Goal: Feedback & Contribution: Contribute content

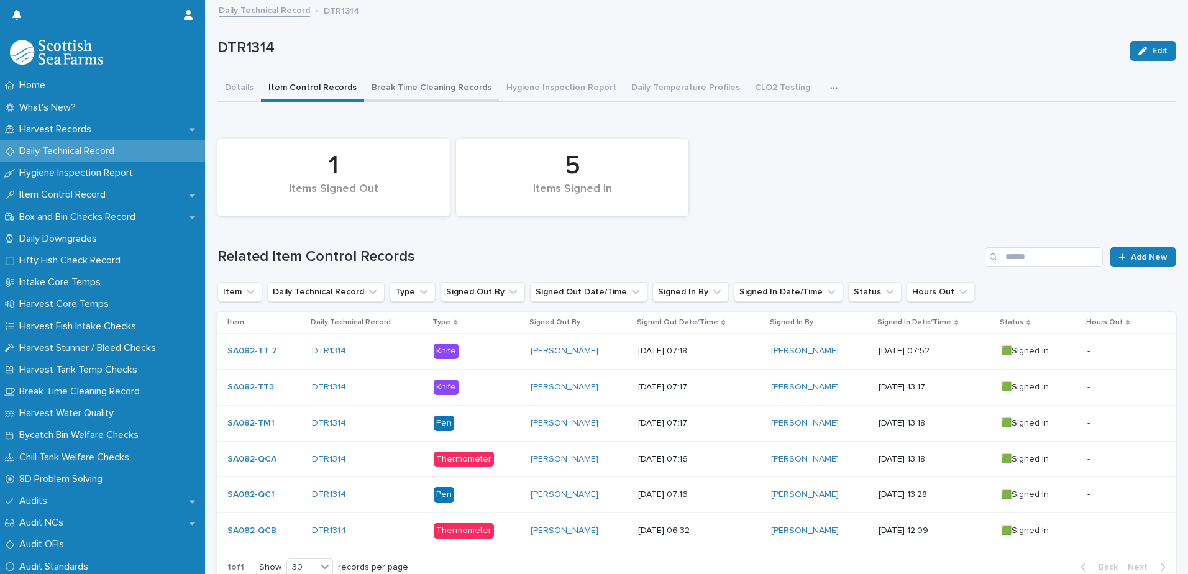
click at [401, 91] on button "Break Time Cleaning Records" at bounding box center [431, 89] width 135 height 26
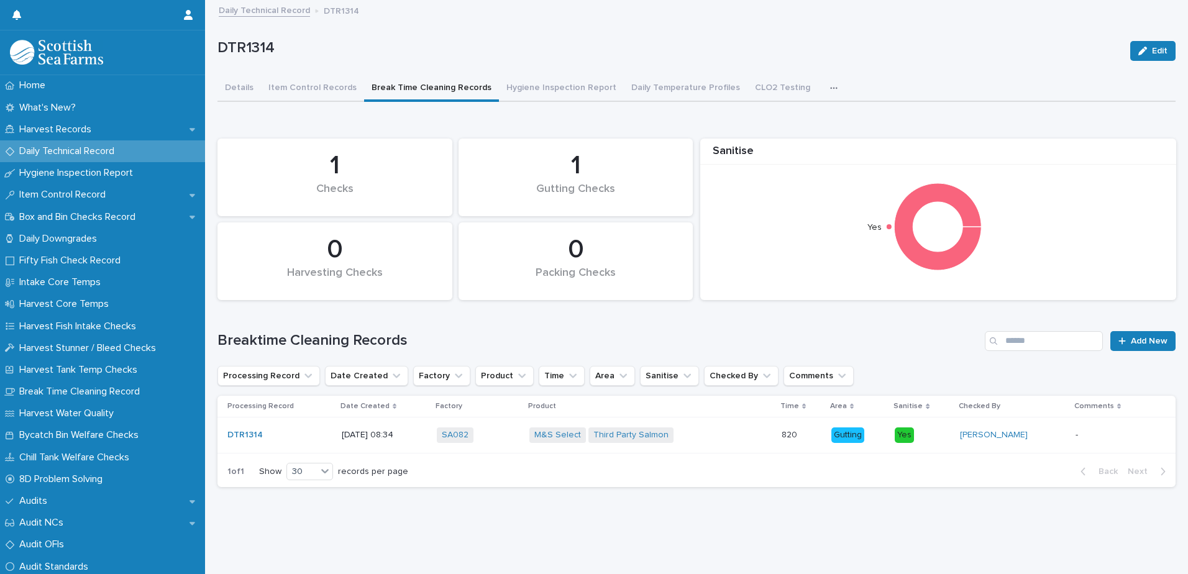
scroll to position [9, 0]
click at [750, 512] on div "Loading... Saving… Loading... Saving… DTR1314 Edit DTR1314 Edit Sorry, there wa…" at bounding box center [696, 272] width 970 height 542
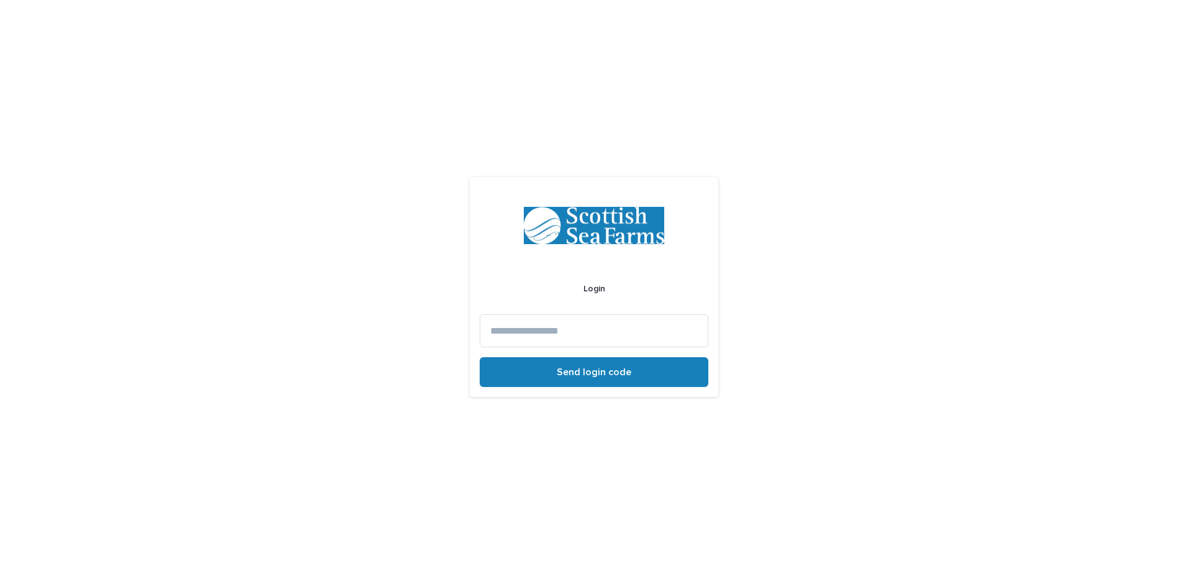
click at [591, 328] on input at bounding box center [594, 330] width 229 height 33
type input "**********"
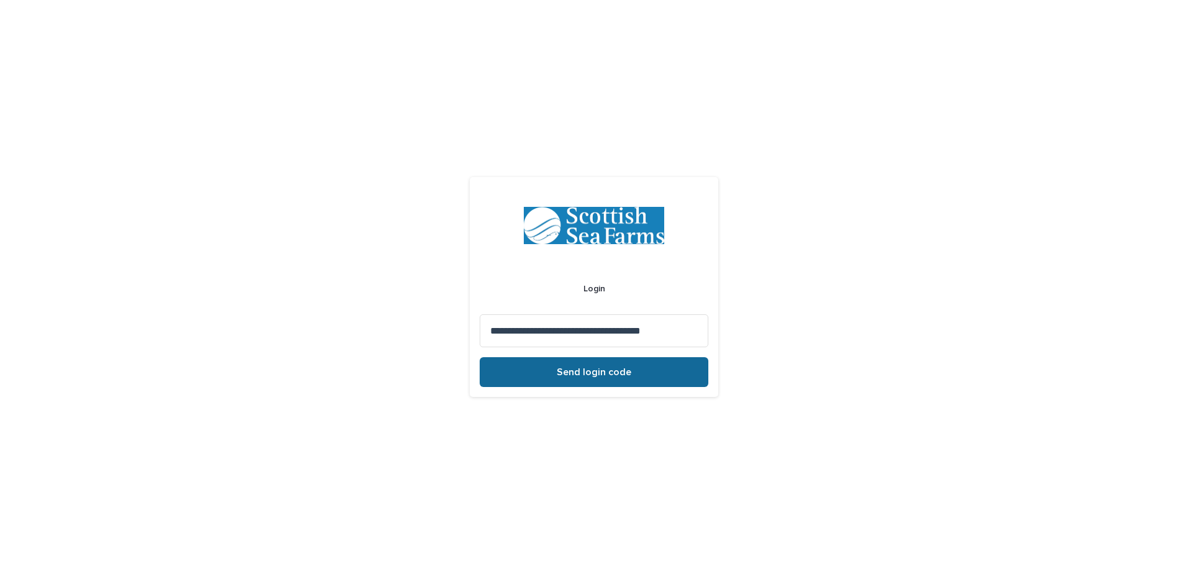
click at [590, 371] on span "Send login code" at bounding box center [594, 372] width 75 height 10
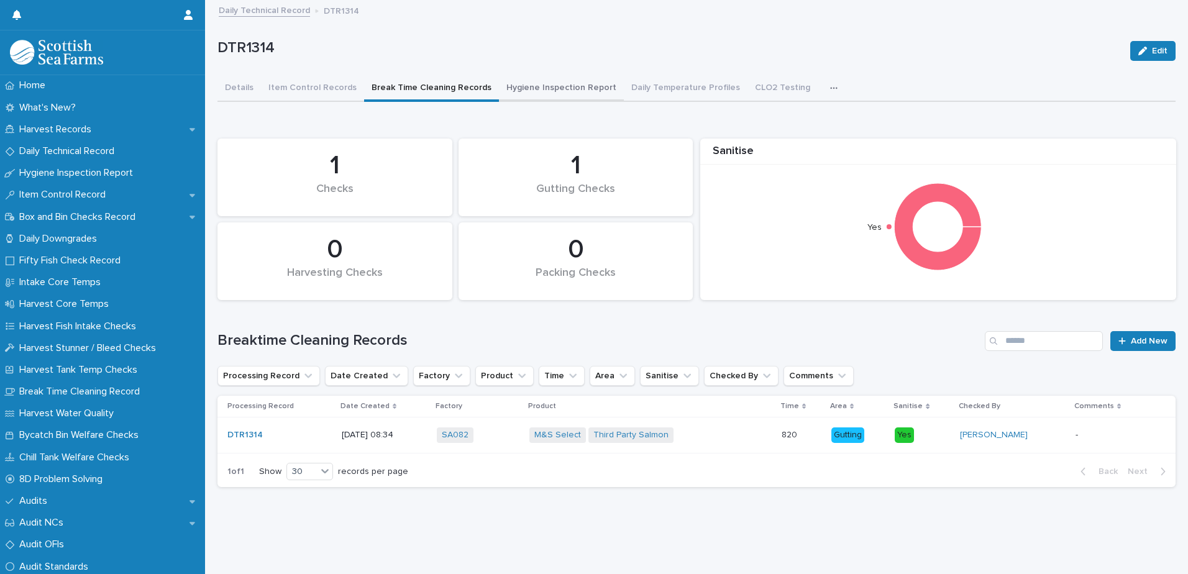
click at [560, 93] on button "Hygiene Inspection Report" at bounding box center [561, 89] width 125 height 26
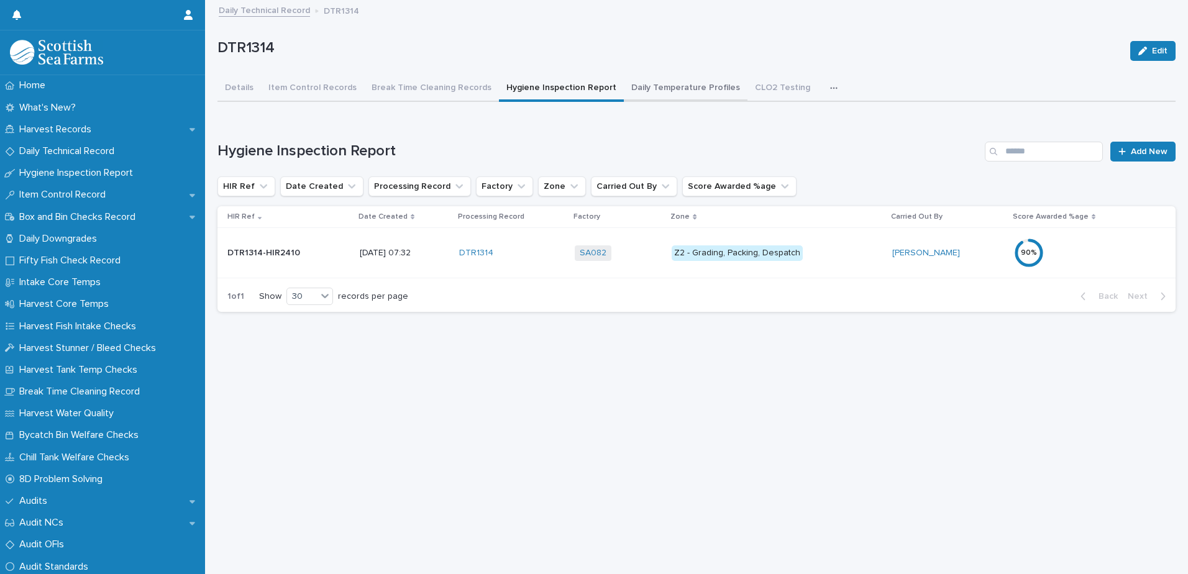
click at [651, 86] on button "Daily Temperature Profiles" at bounding box center [686, 89] width 124 height 26
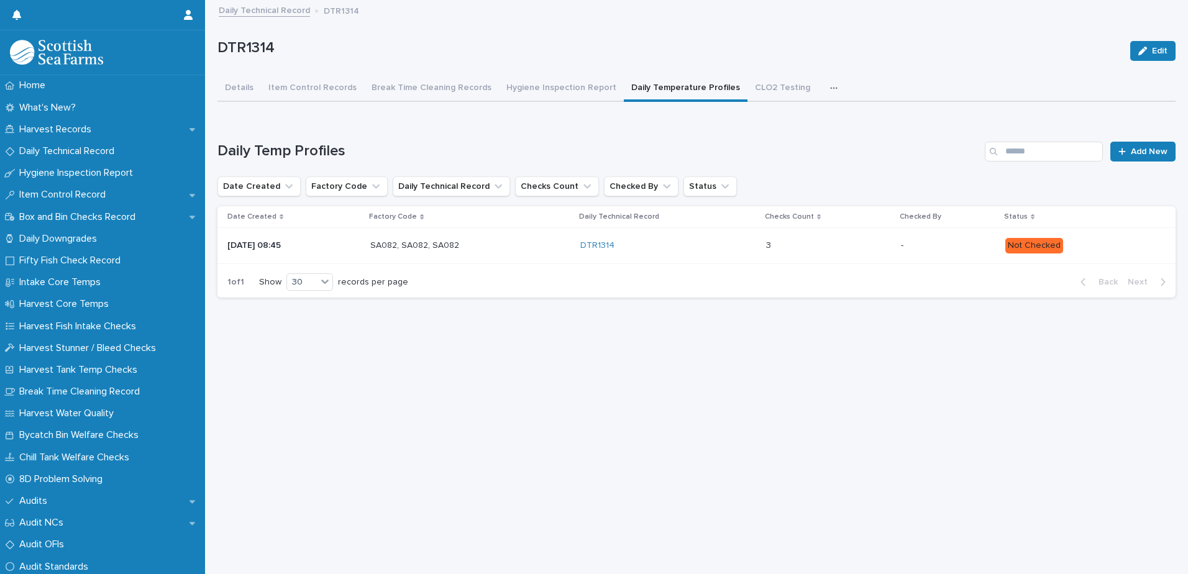
click at [700, 248] on div "DTR1314" at bounding box center [668, 245] width 176 height 11
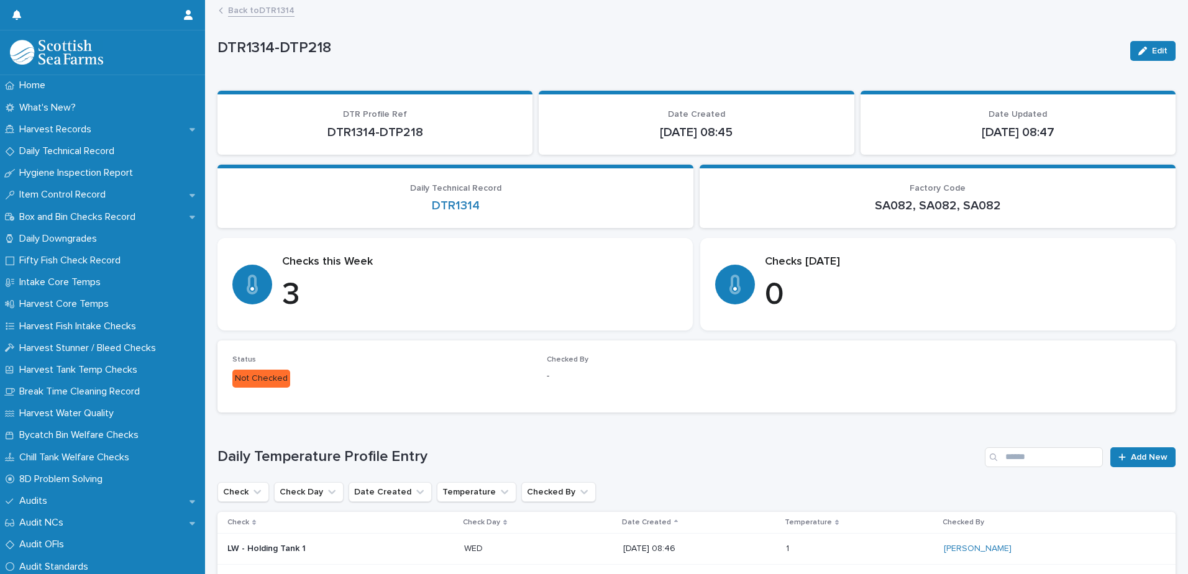
click at [254, 9] on link "Back to DTR1314" at bounding box center [261, 9] width 66 height 14
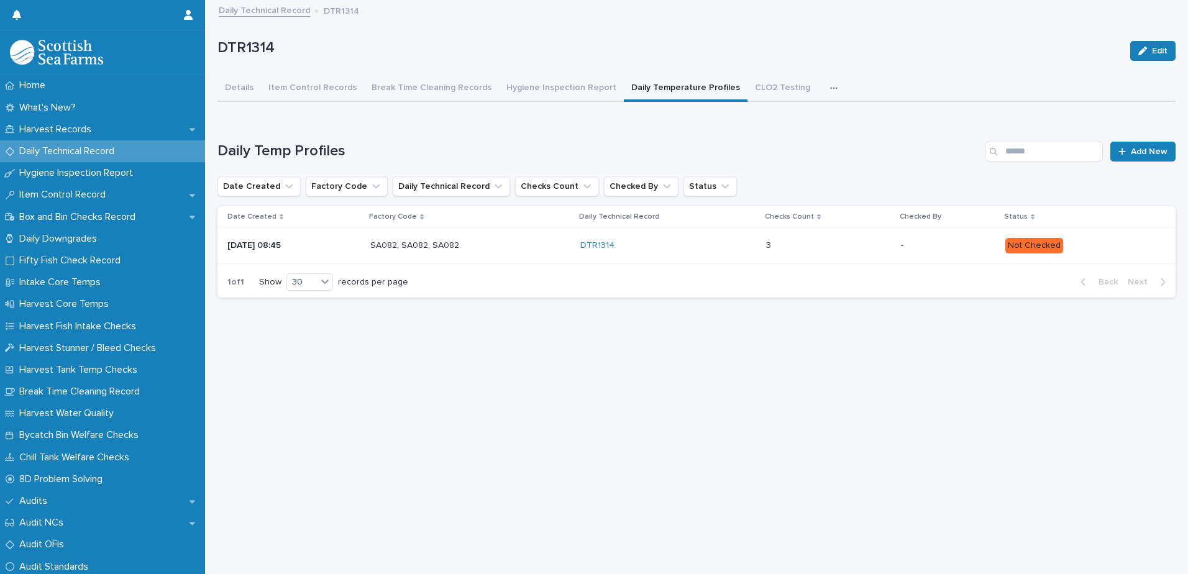
click at [274, 12] on link "Daily Technical Record" at bounding box center [264, 9] width 91 height 14
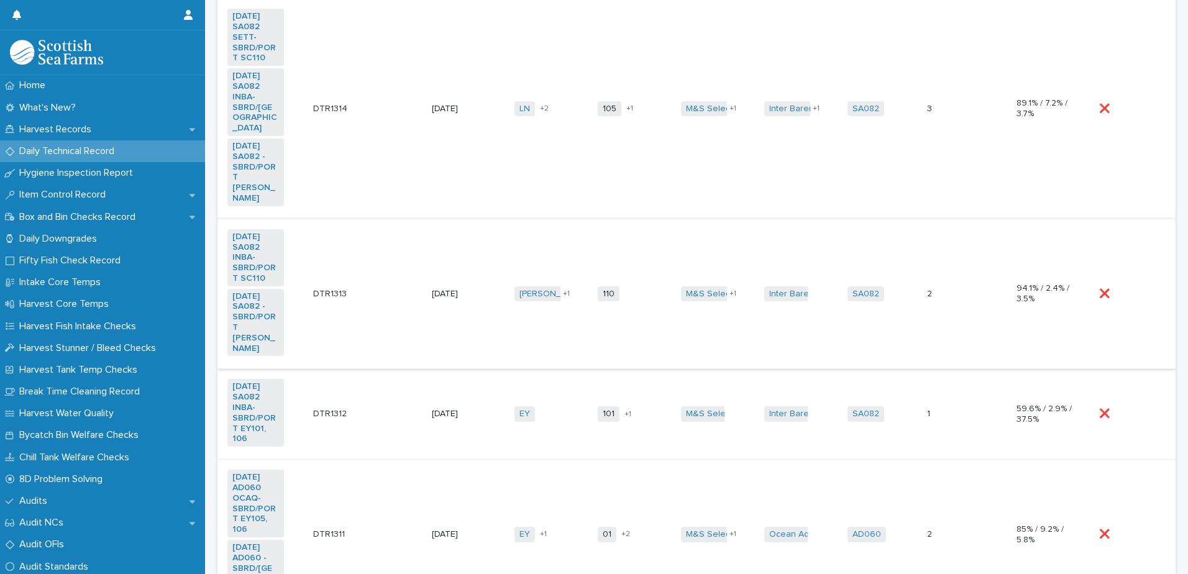
scroll to position [435, 0]
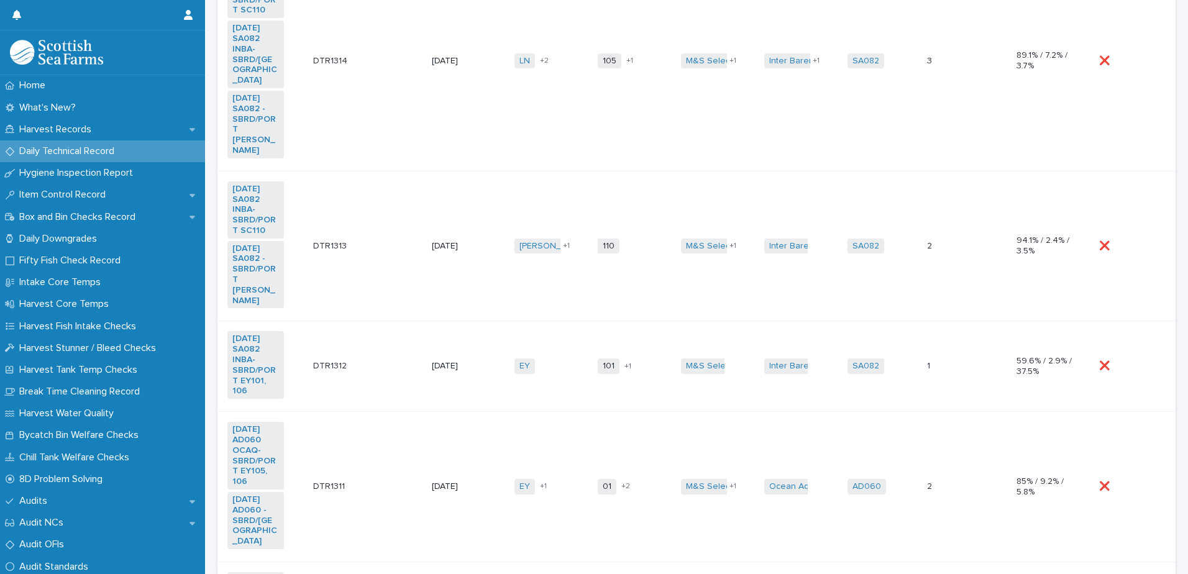
click at [392, 241] on td "DTR1313 DTR1313" at bounding box center [367, 246] width 119 height 150
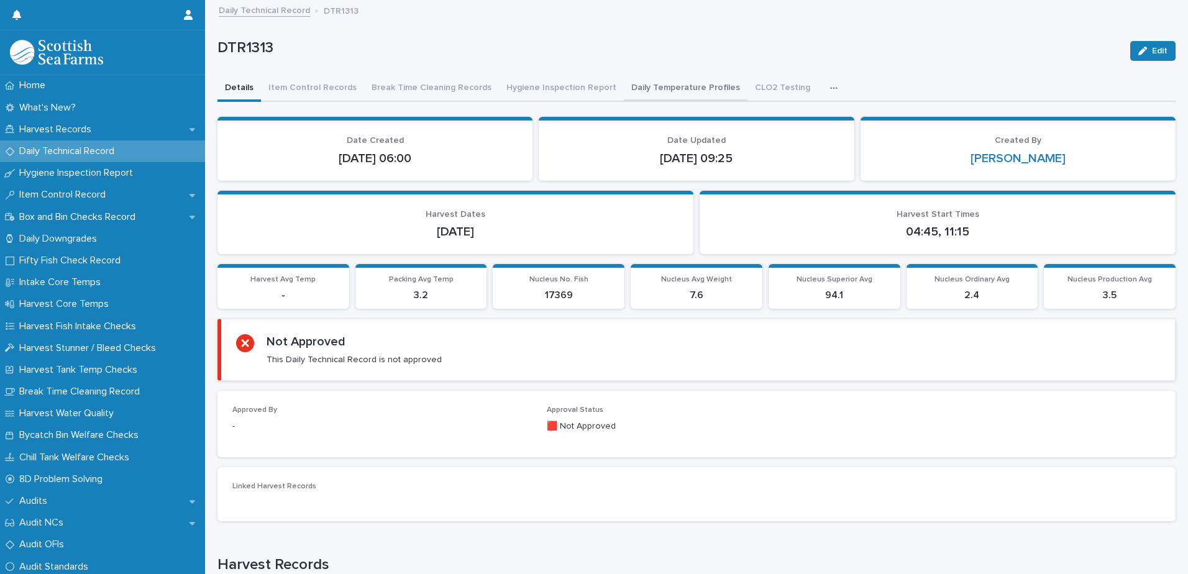
click at [639, 89] on button "Daily Temperature Profiles" at bounding box center [686, 89] width 124 height 26
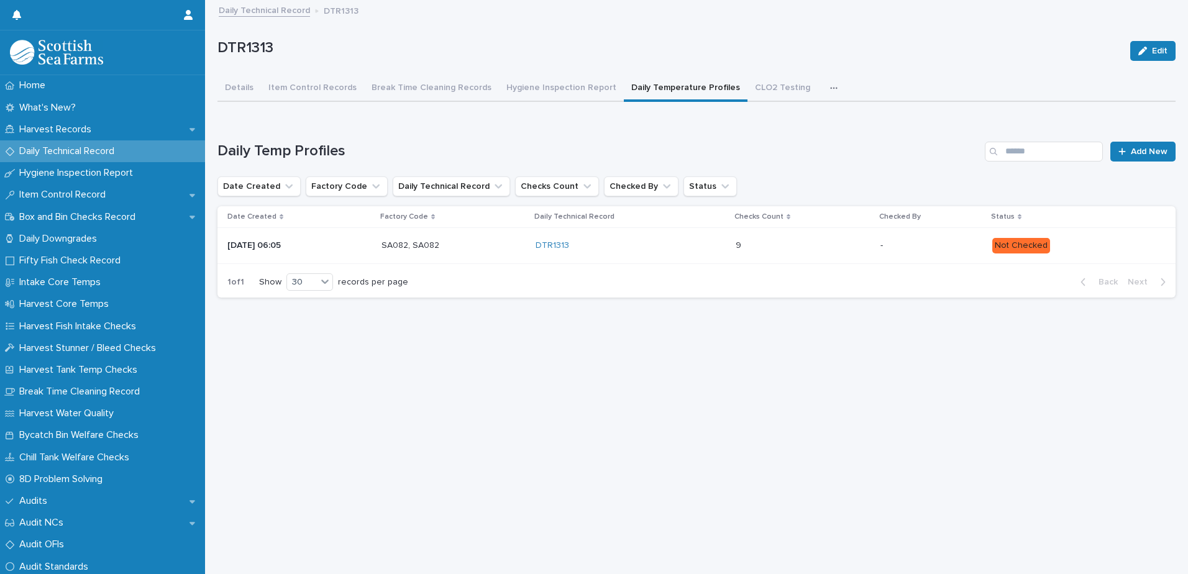
click at [685, 244] on div "DTR1313" at bounding box center [630, 245] width 189 height 11
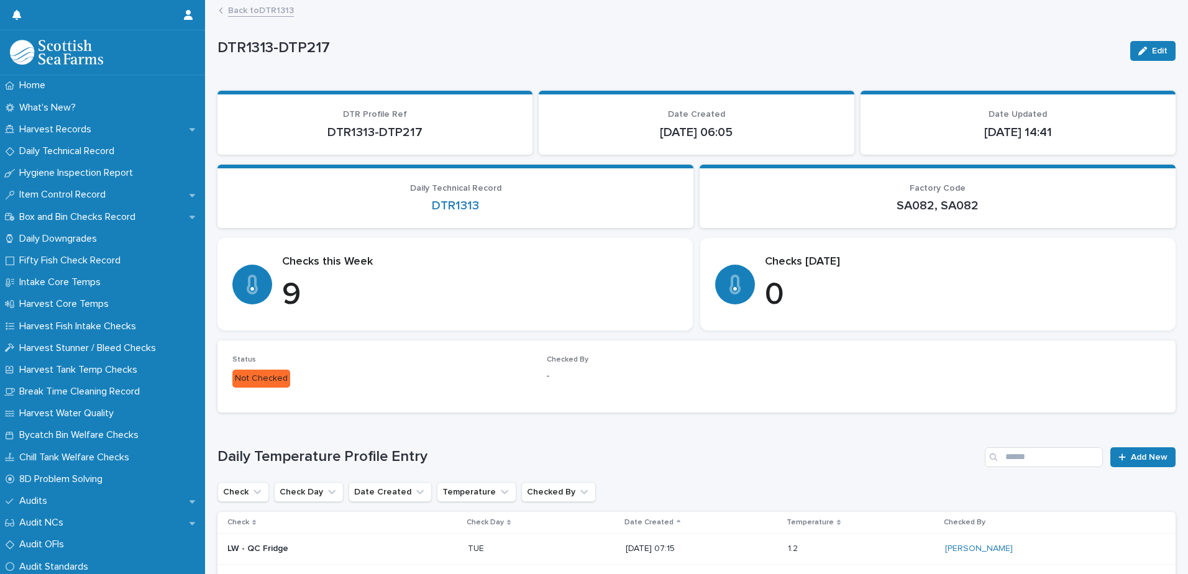
click at [256, 9] on link "Back to DTR1313" at bounding box center [261, 9] width 66 height 14
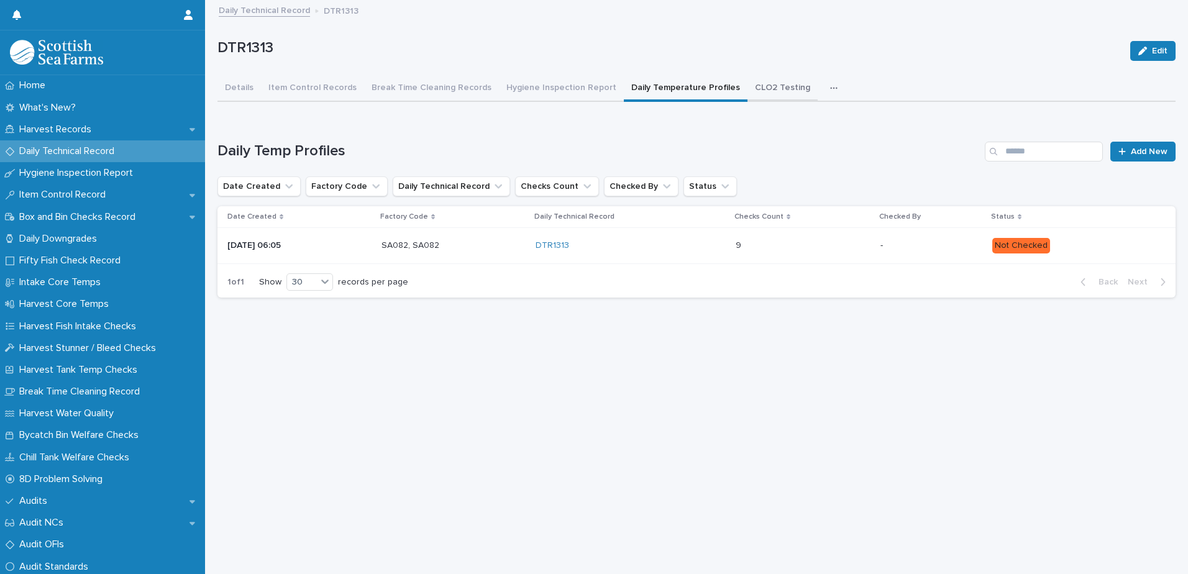
click at [754, 89] on button "CLO2 Testing" at bounding box center [782, 89] width 70 height 26
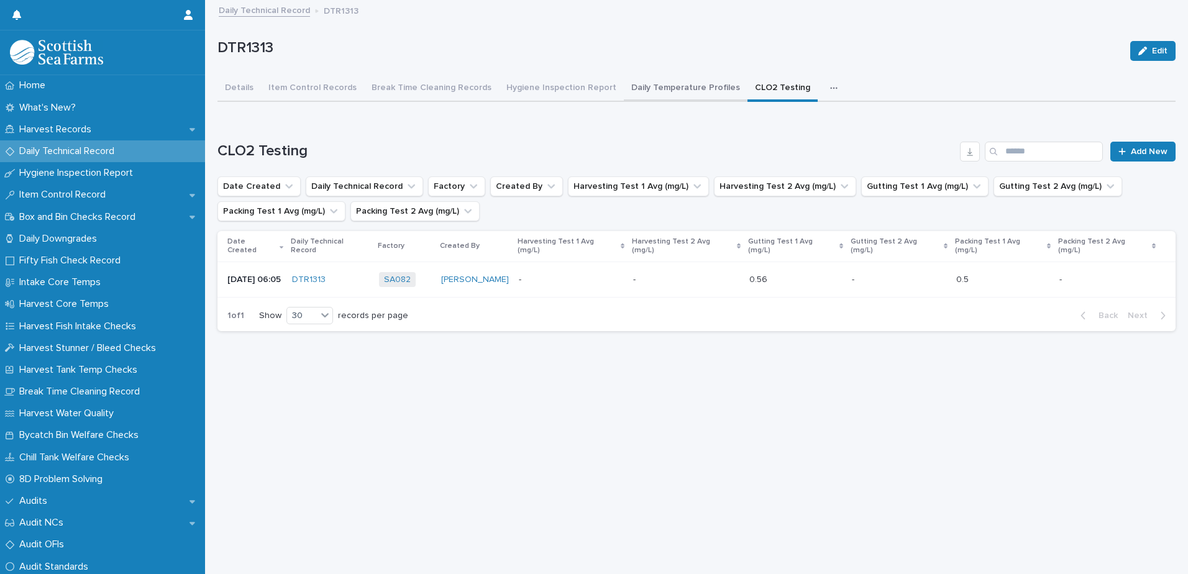
click at [660, 91] on button "Daily Temperature Profiles" at bounding box center [686, 89] width 124 height 26
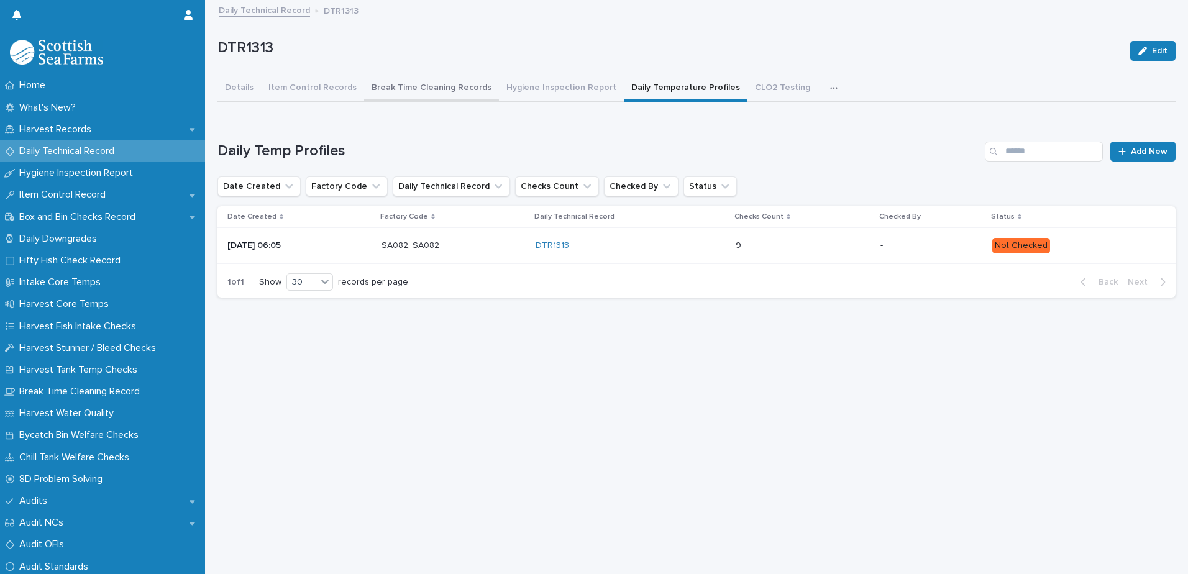
click at [437, 93] on button "Break Time Cleaning Records" at bounding box center [431, 89] width 135 height 26
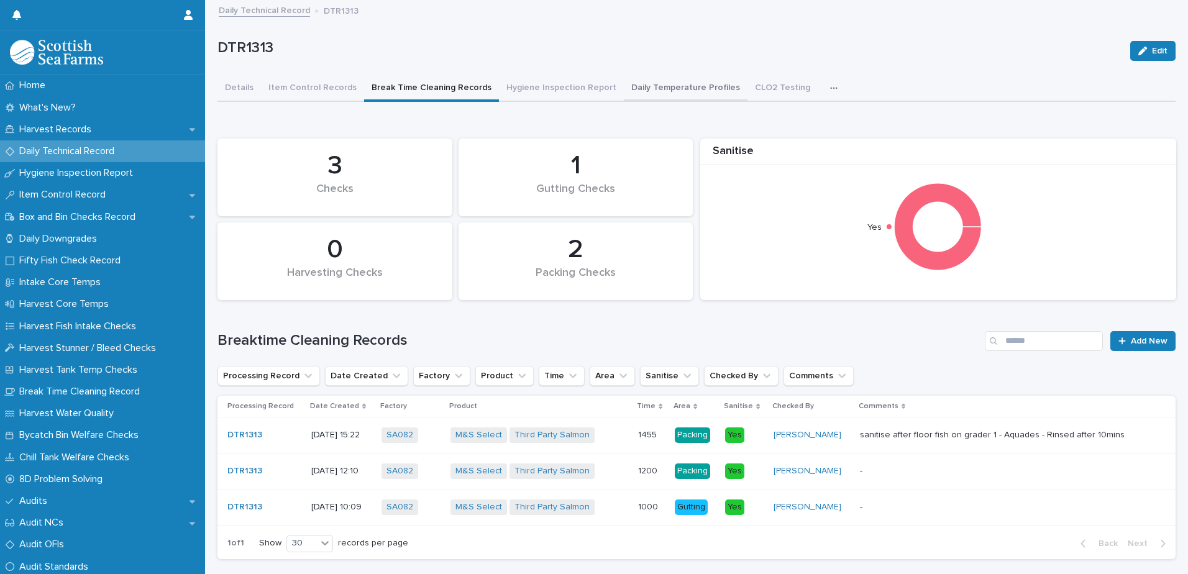
click at [650, 96] on button "Daily Temperature Profiles" at bounding box center [686, 89] width 124 height 26
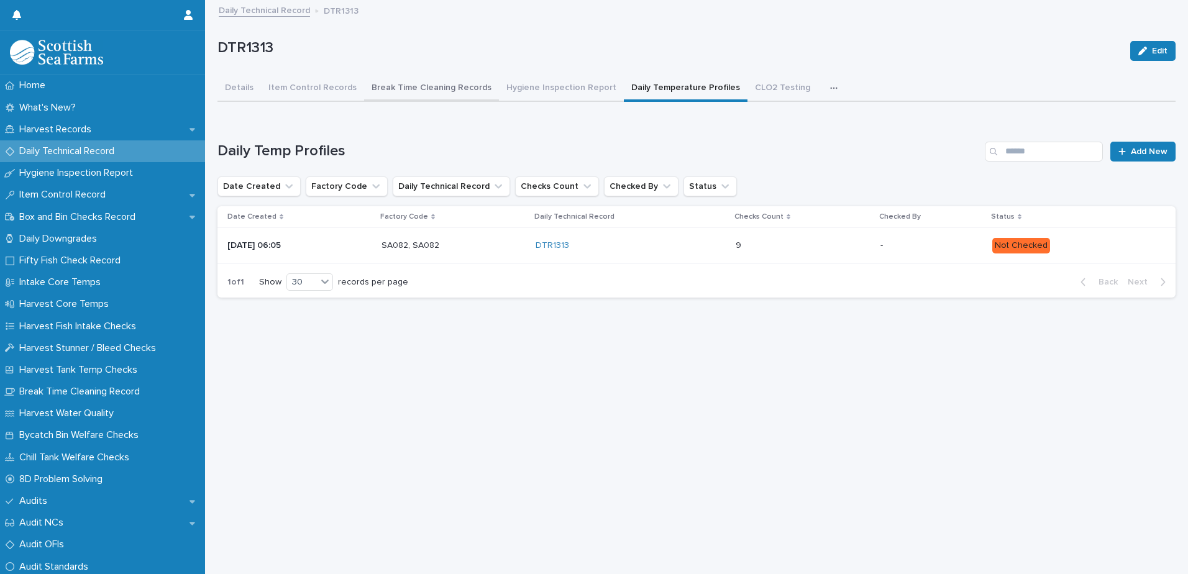
click at [449, 98] on button "Break Time Cleaning Records" at bounding box center [431, 89] width 135 height 26
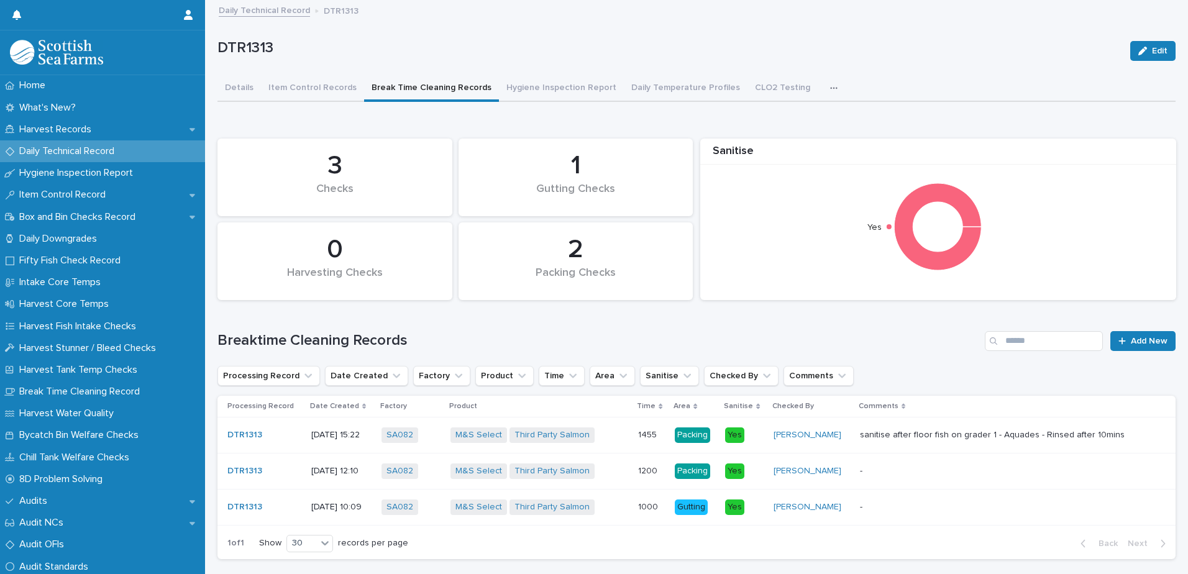
click at [257, 11] on link "Daily Technical Record" at bounding box center [264, 9] width 91 height 14
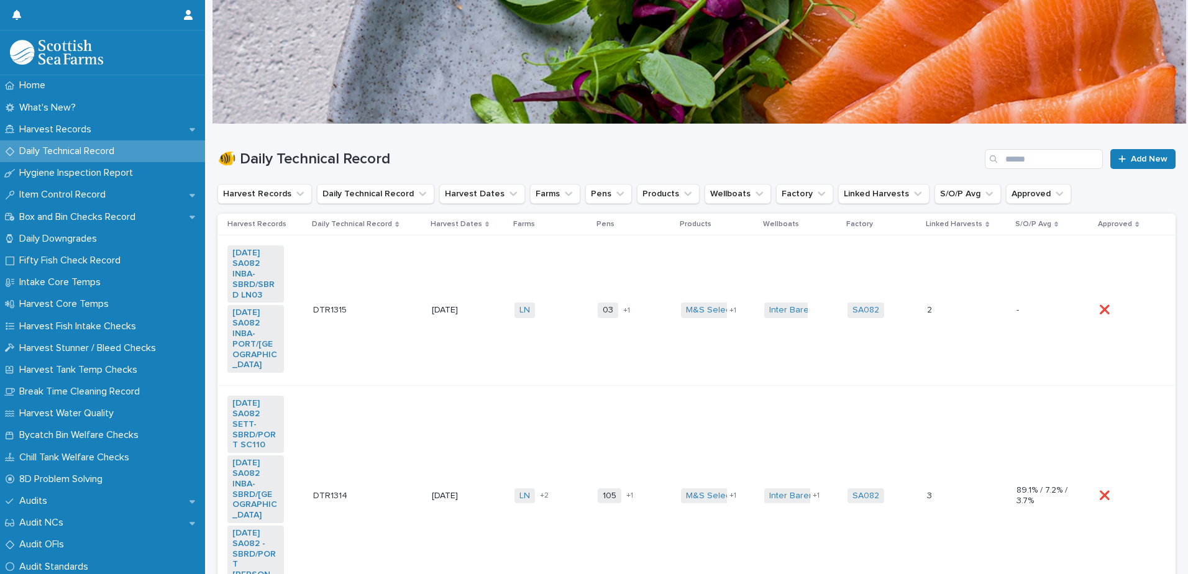
click at [377, 451] on td "DTR1314 DTR1314" at bounding box center [367, 496] width 119 height 221
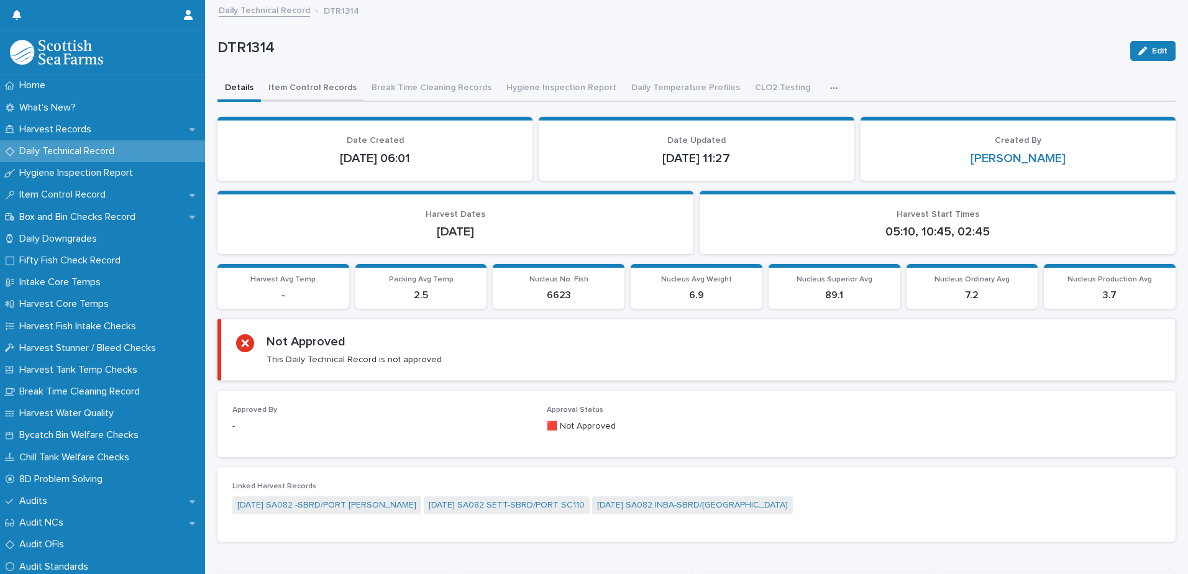
click at [312, 84] on button "Item Control Records" at bounding box center [312, 89] width 103 height 26
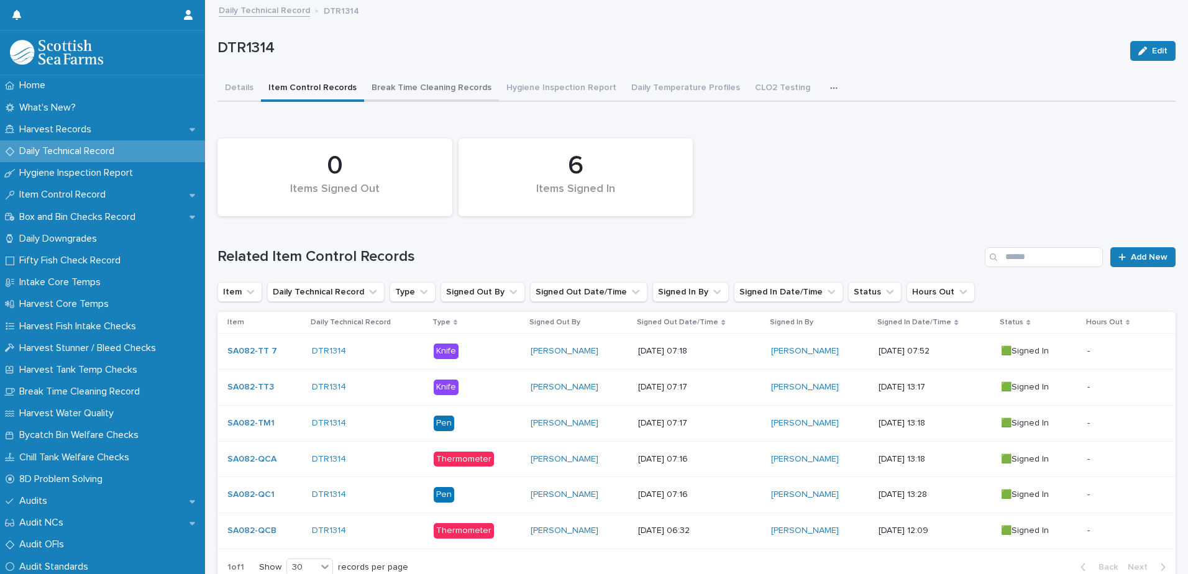
click at [427, 94] on button "Break Time Cleaning Records" at bounding box center [431, 89] width 135 height 26
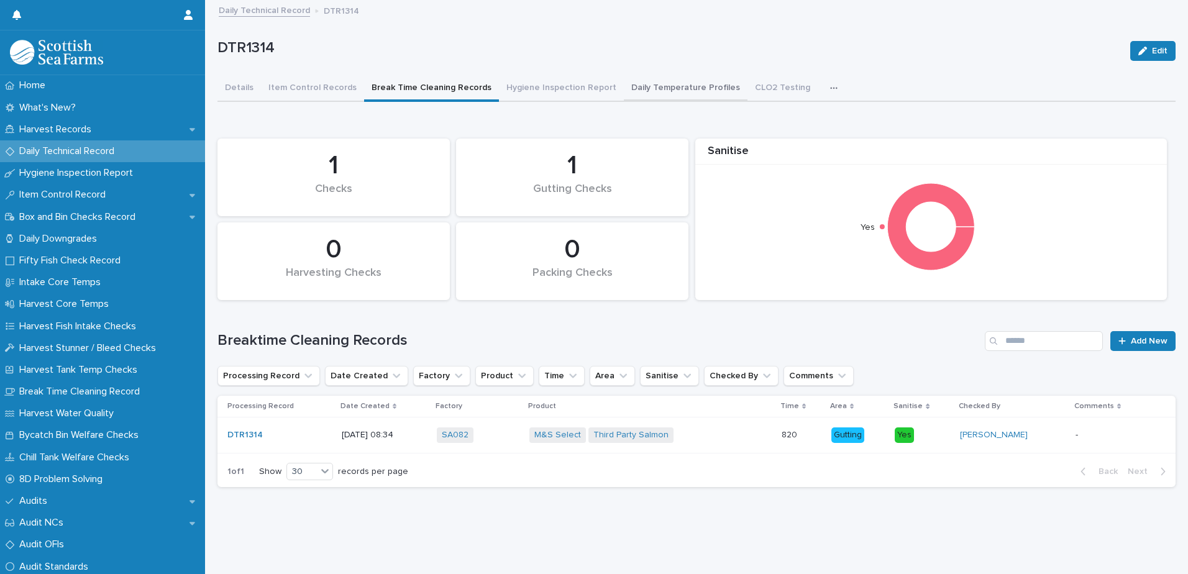
click at [667, 93] on button "Daily Temperature Profiles" at bounding box center [686, 89] width 124 height 26
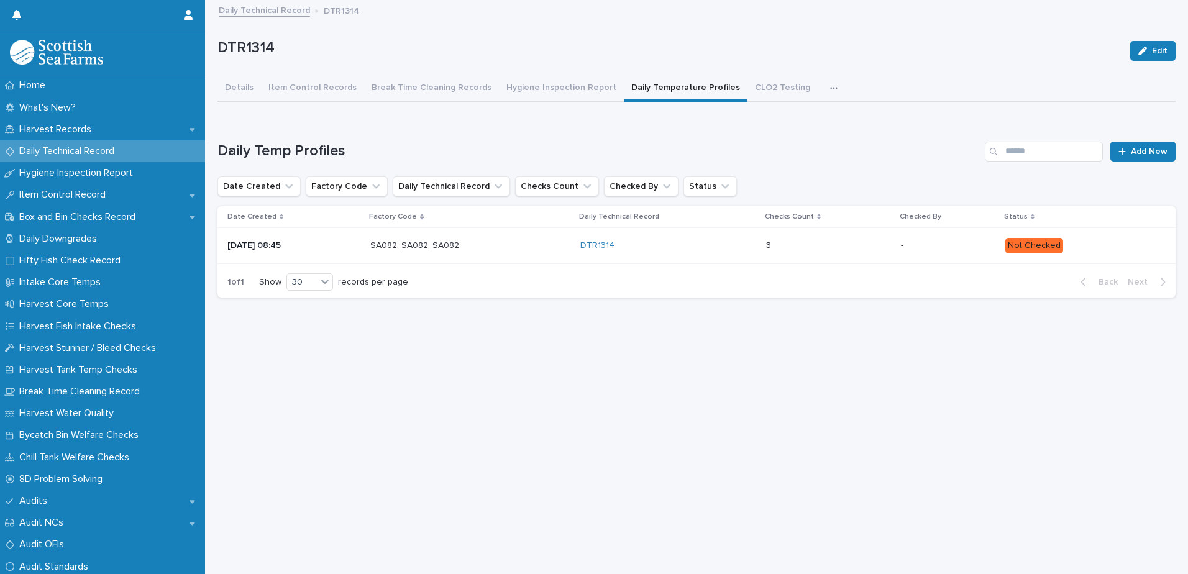
click at [791, 245] on p at bounding box center [820, 245] width 109 height 11
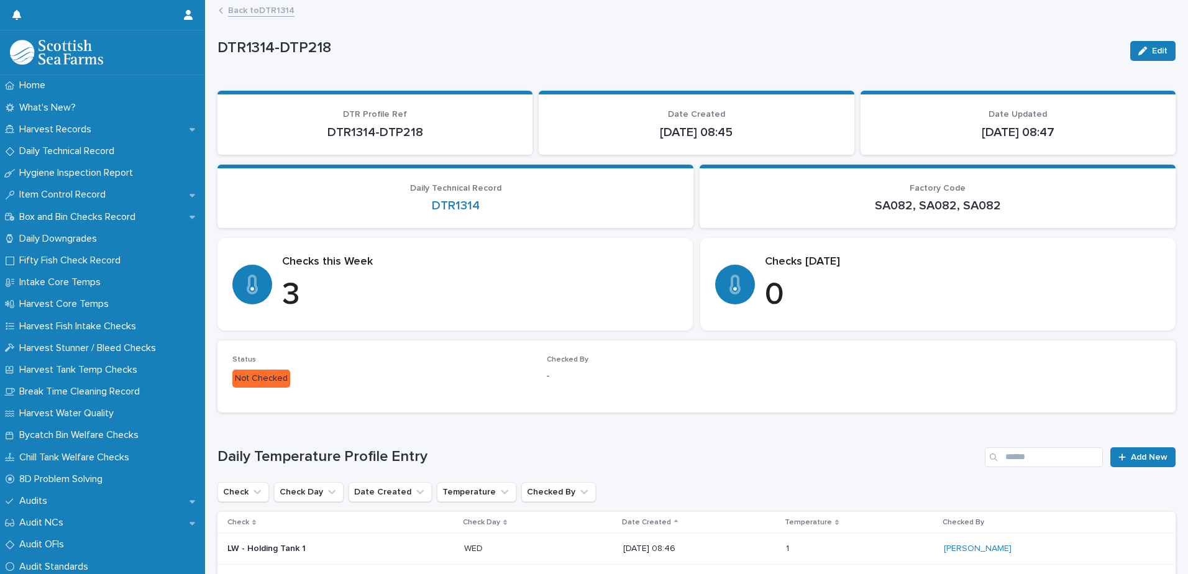
click at [488, 356] on p "Status" at bounding box center [381, 359] width 299 height 9
click at [276, 14] on link "Back to DTR1314" at bounding box center [261, 9] width 66 height 14
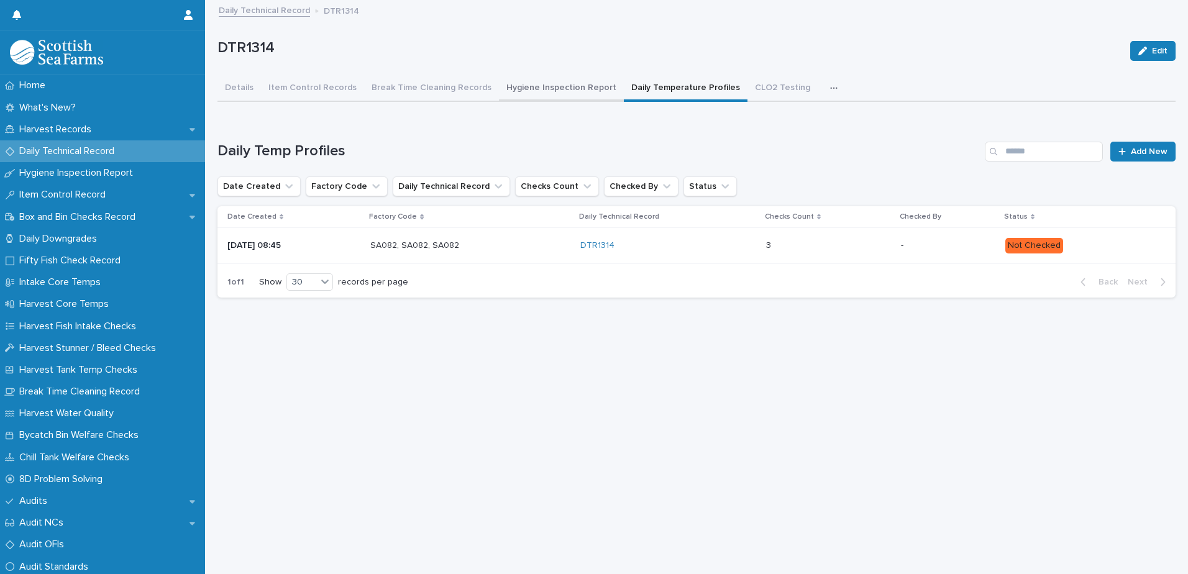
click at [567, 89] on button "Hygiene Inspection Report" at bounding box center [561, 89] width 125 height 26
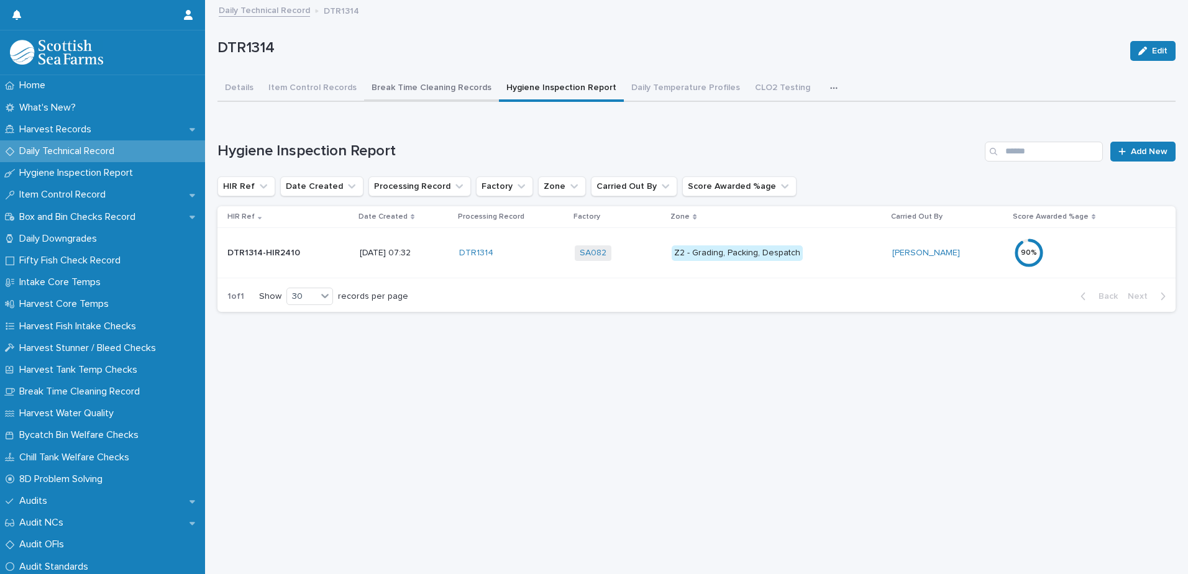
click at [436, 94] on button "Break Time Cleaning Records" at bounding box center [431, 89] width 135 height 26
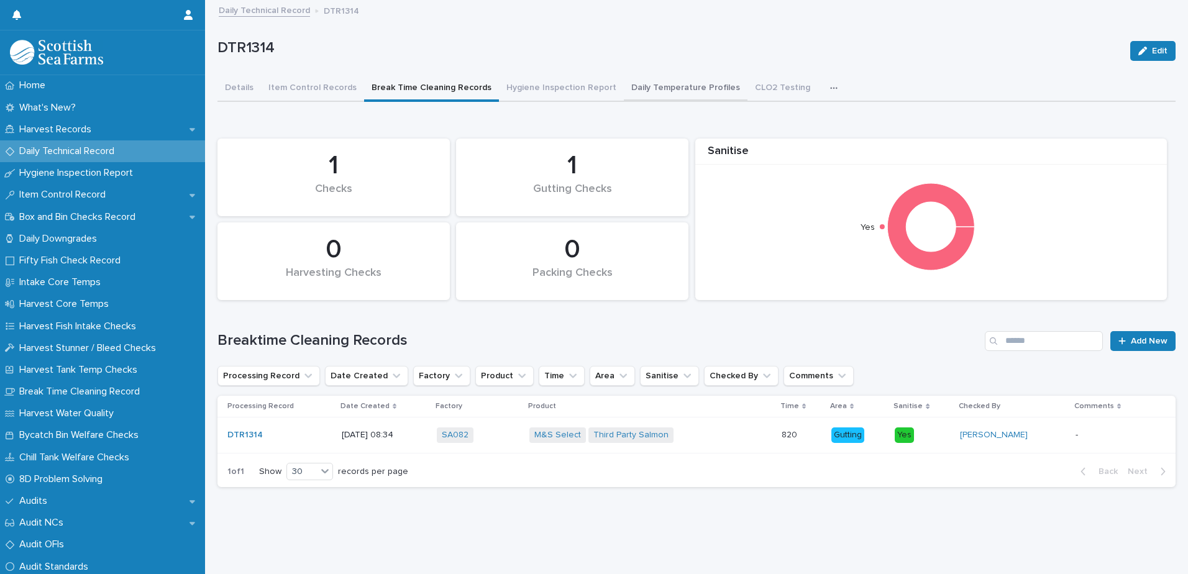
click at [677, 82] on button "Daily Temperature Profiles" at bounding box center [686, 89] width 124 height 26
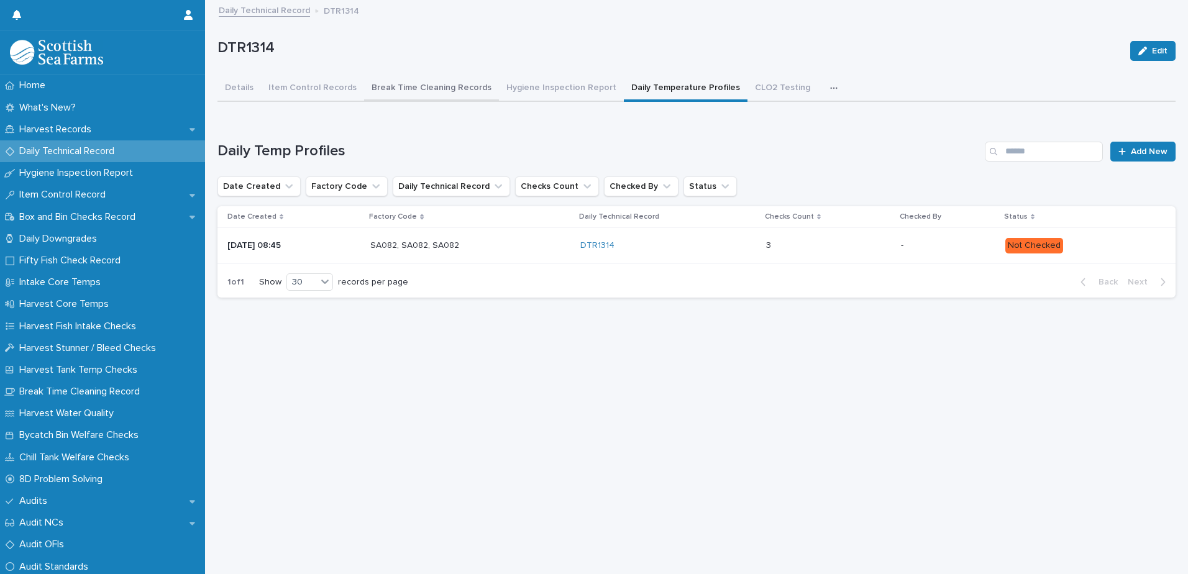
click at [435, 88] on button "Break Time Cleaning Records" at bounding box center [431, 89] width 135 height 26
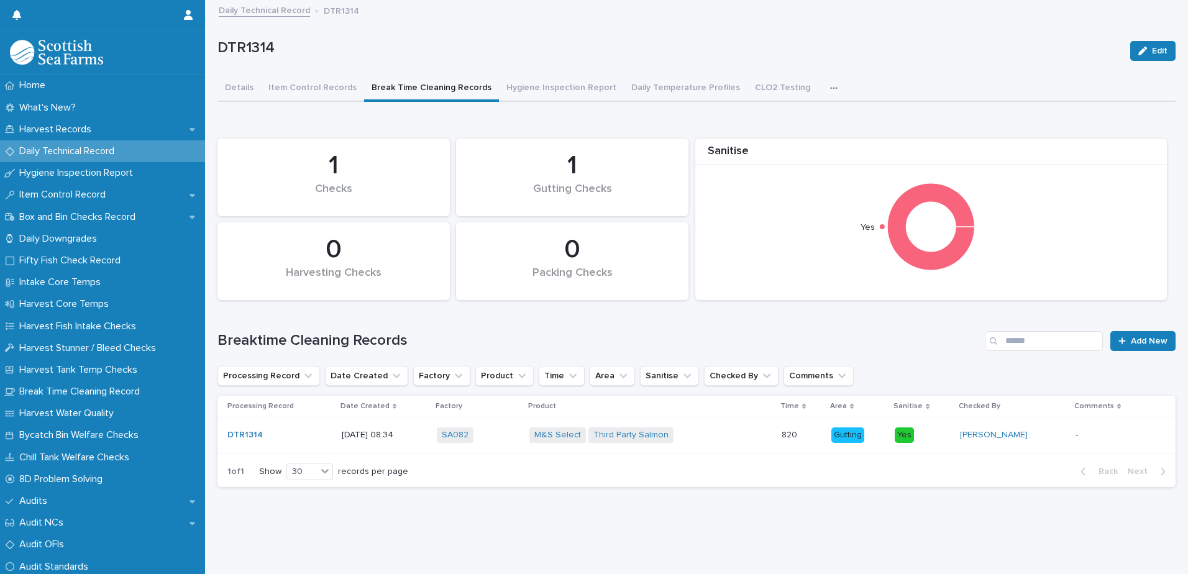
click at [671, 63] on div "DTR1314 Edit" at bounding box center [696, 51] width 958 height 50
click at [670, 81] on button "Daily Temperature Profiles" at bounding box center [686, 89] width 124 height 26
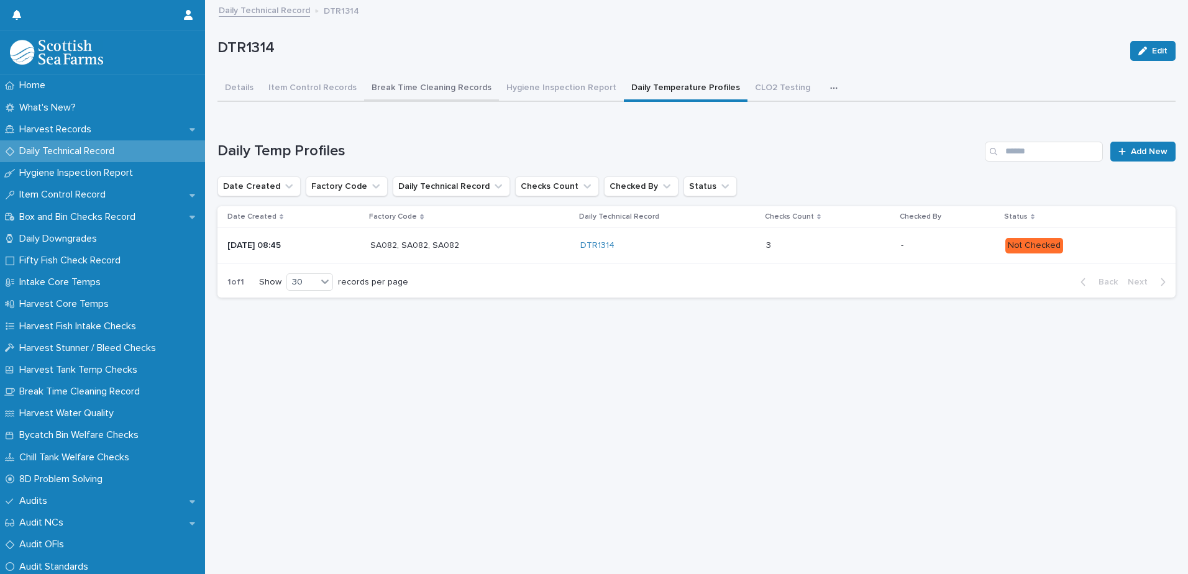
click at [429, 89] on button "Break Time Cleaning Records" at bounding box center [431, 89] width 135 height 26
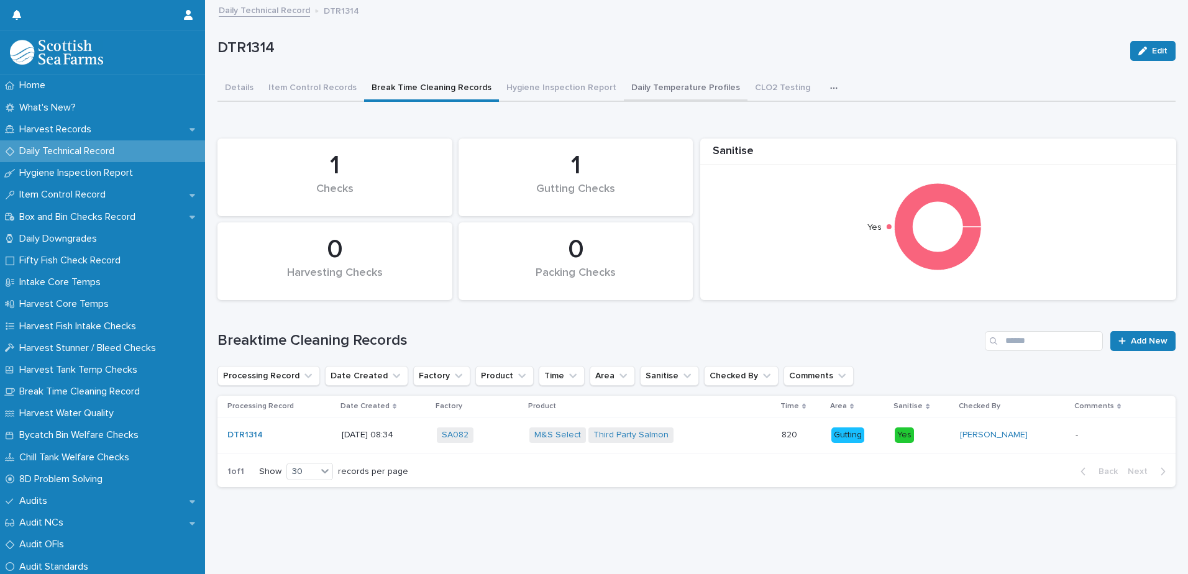
click at [650, 89] on button "Daily Temperature Profiles" at bounding box center [686, 89] width 124 height 26
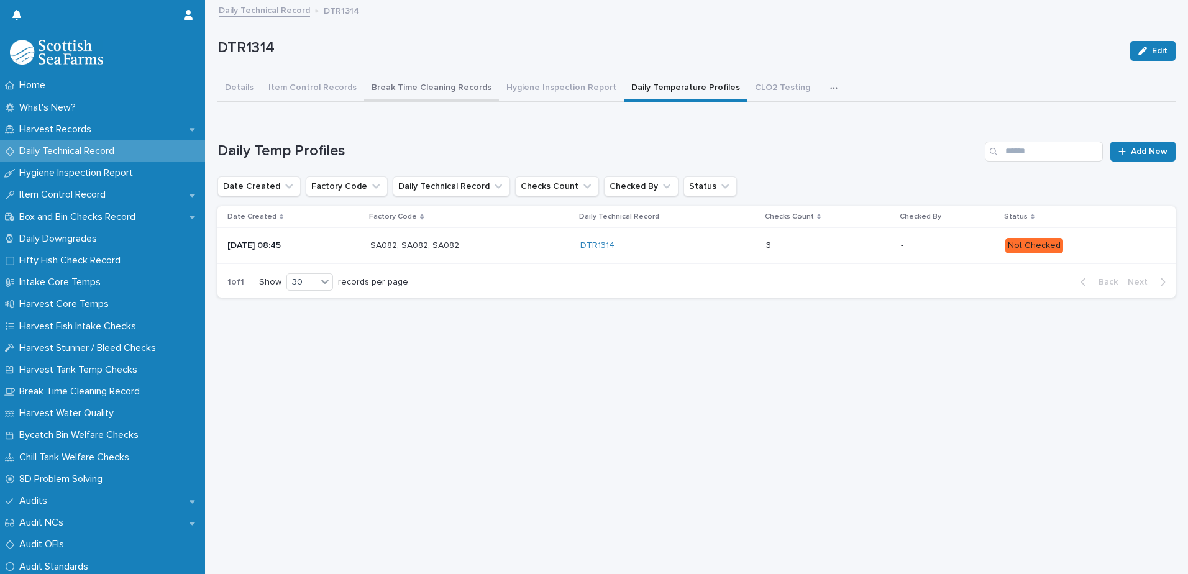
click at [411, 90] on button "Break Time Cleaning Records" at bounding box center [431, 89] width 135 height 26
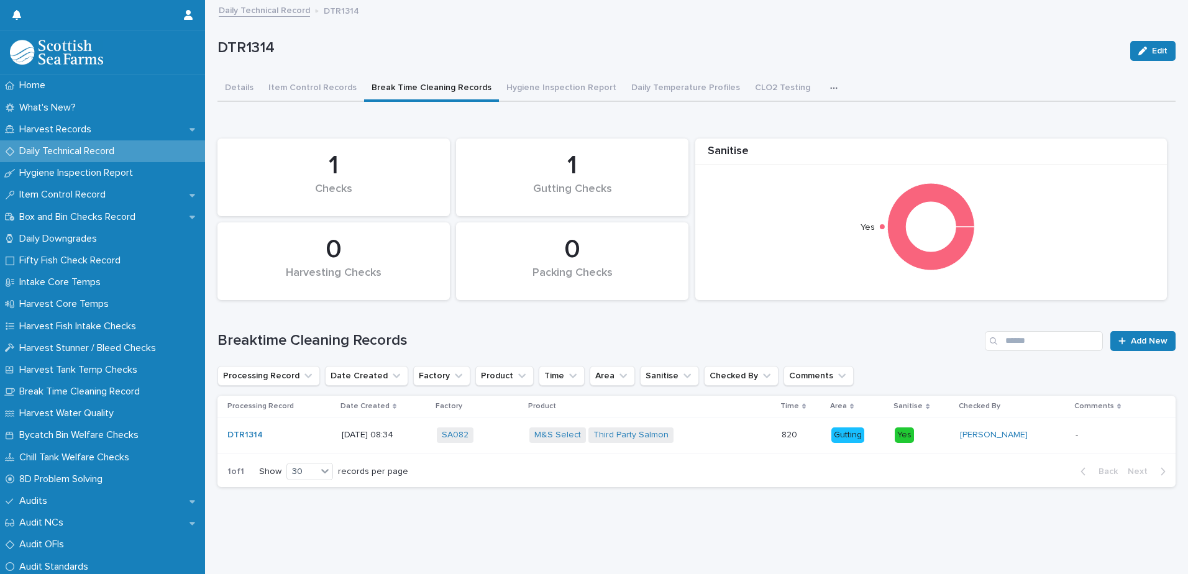
click at [830, 91] on icon "button" at bounding box center [833, 88] width 7 height 9
click at [663, 94] on button "Daily Temperature Profiles" at bounding box center [686, 89] width 124 height 26
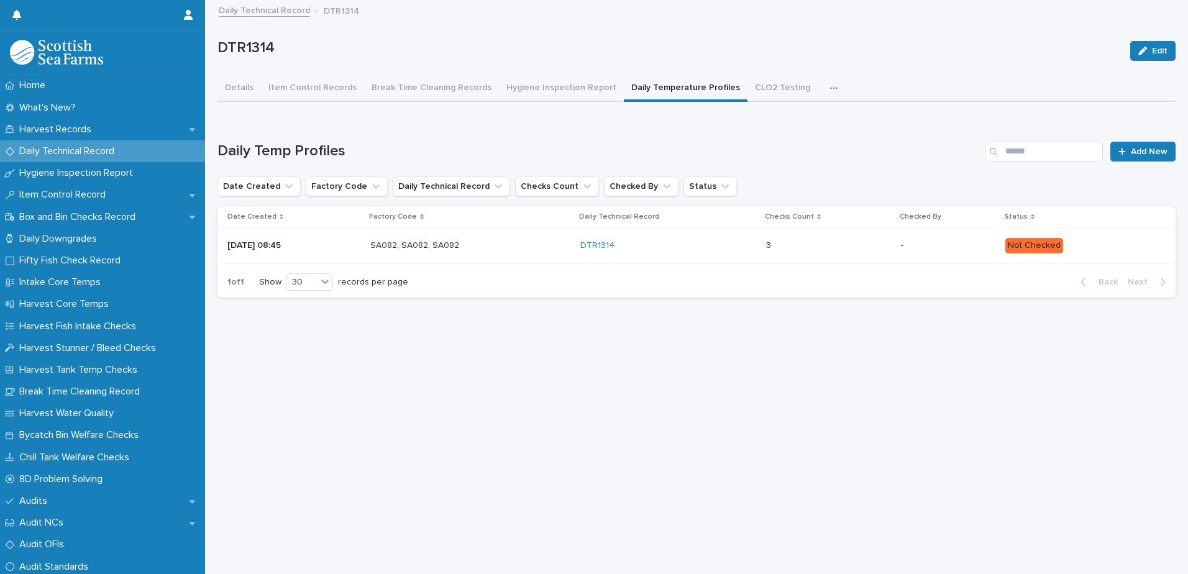
click at [782, 251] on div "3 3" at bounding box center [828, 245] width 125 height 21
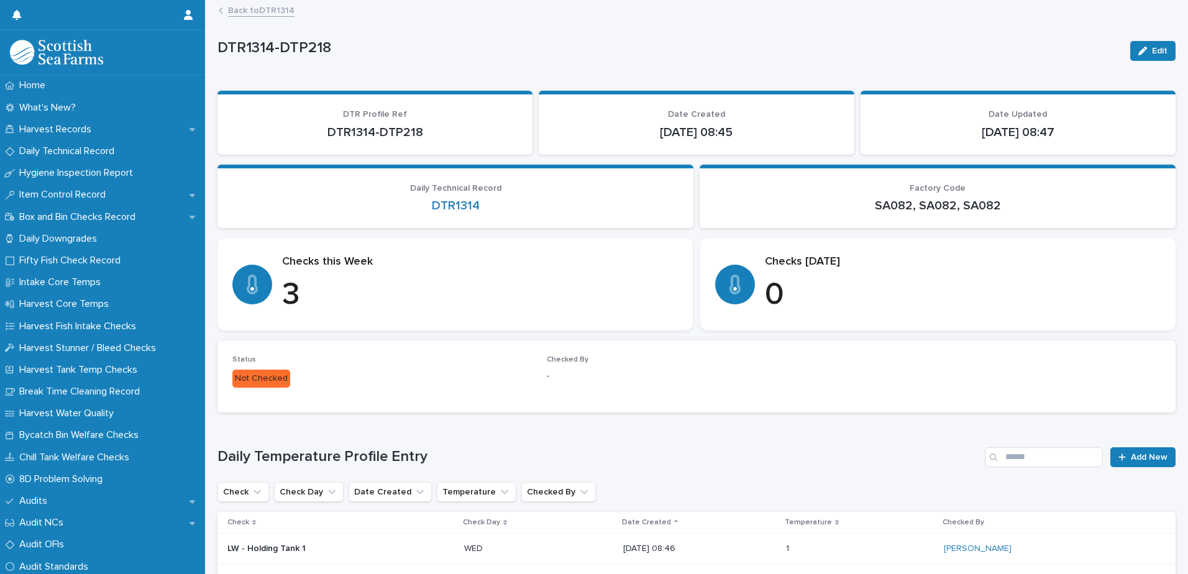
click at [263, 11] on link "Back to DTR1314" at bounding box center [261, 9] width 66 height 14
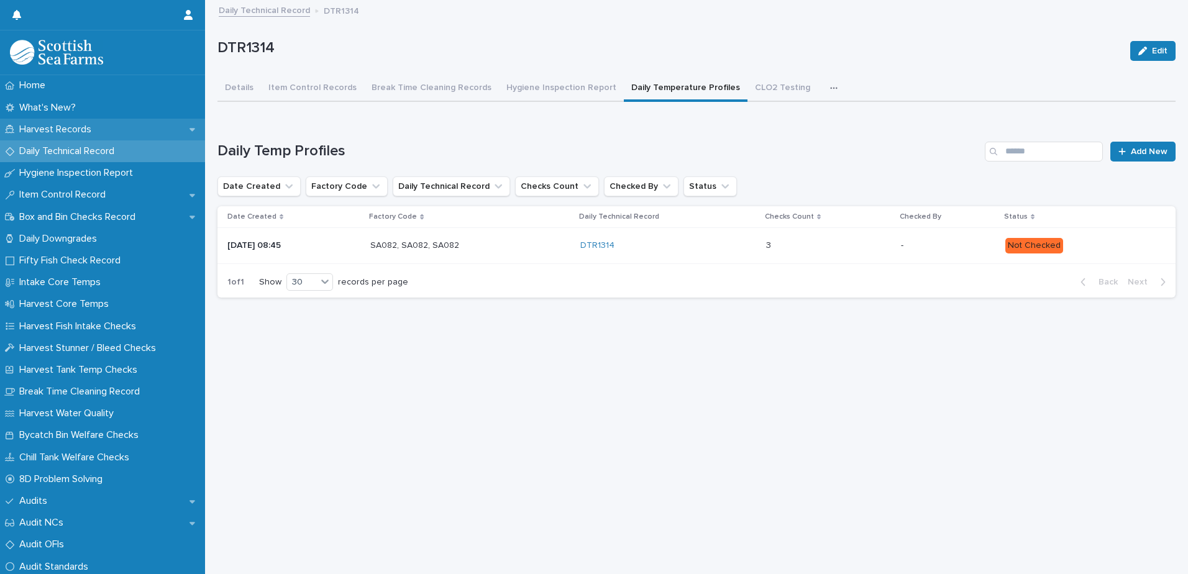
click at [73, 122] on div "Harvest Records" at bounding box center [102, 130] width 205 height 22
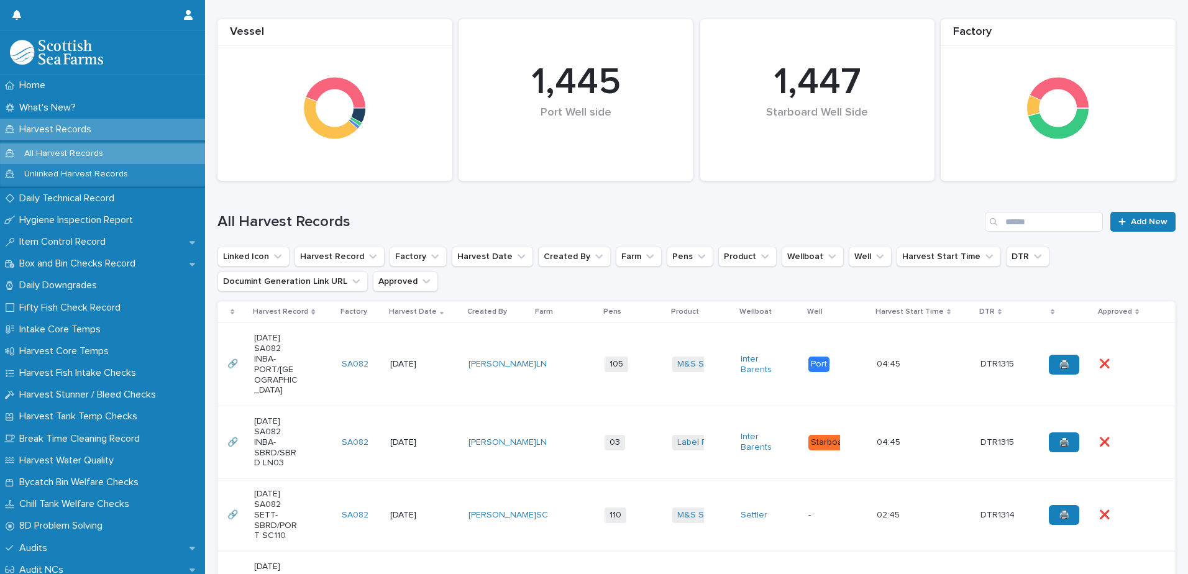
scroll to position [311, 0]
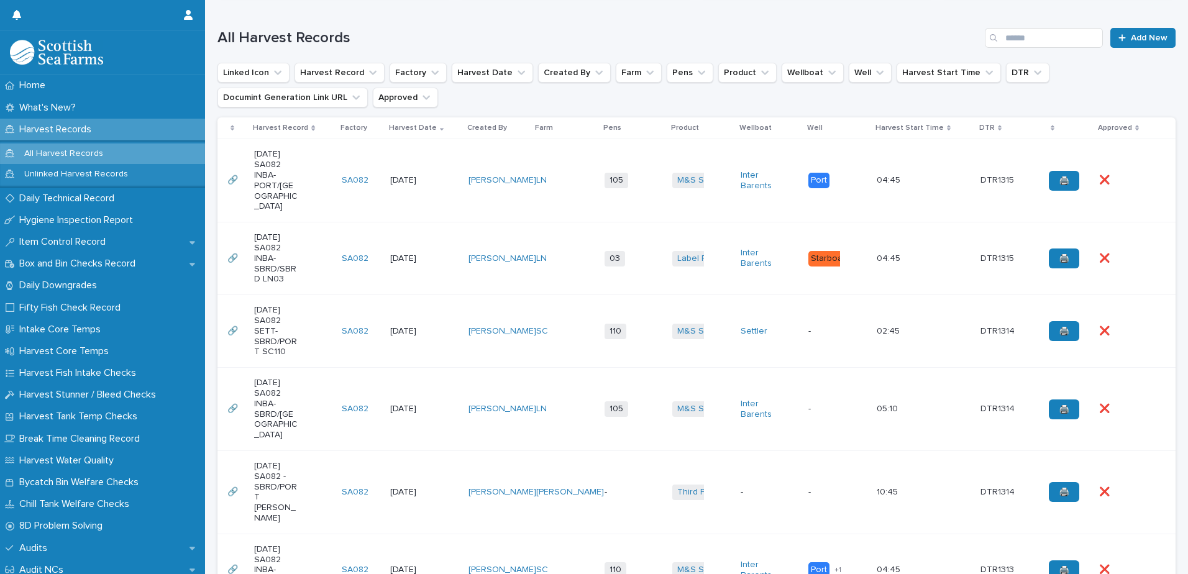
click at [298, 475] on p "20-08-2025 SA082 -SBRD/PORT COOKE" at bounding box center [276, 492] width 44 height 63
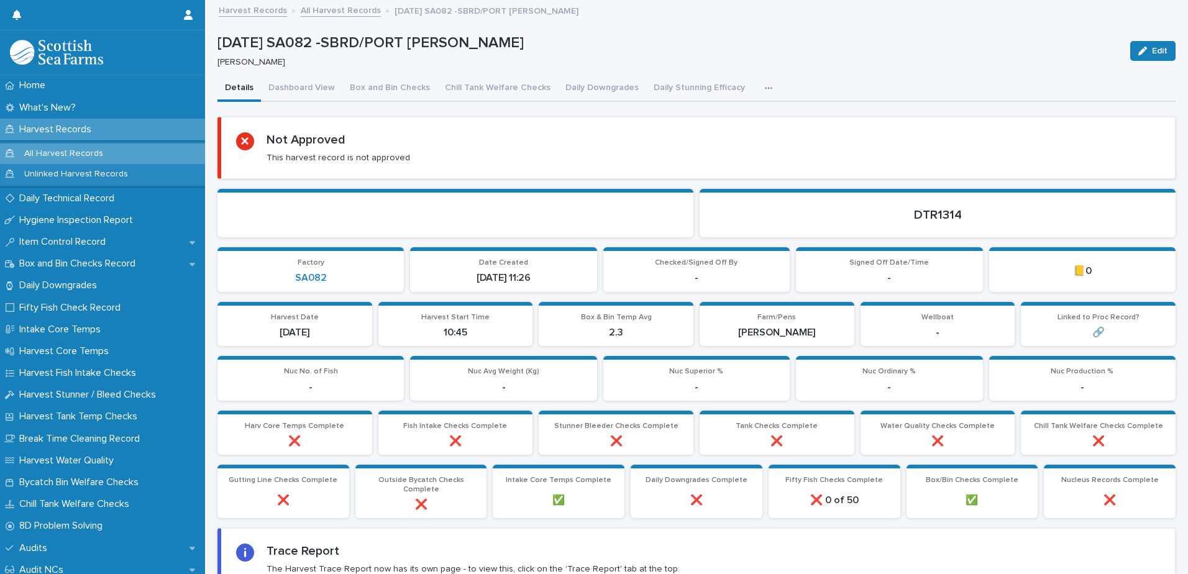
click at [765, 86] on icon "button" at bounding box center [768, 88] width 7 height 9
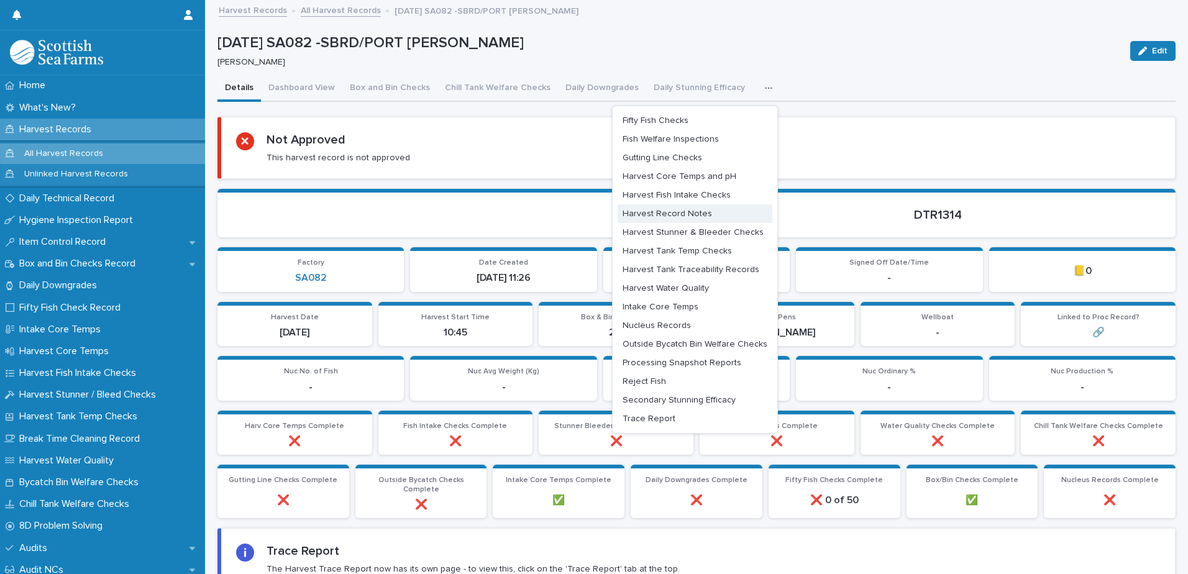
click at [674, 219] on button "Harvest Record Notes" at bounding box center [695, 213] width 155 height 19
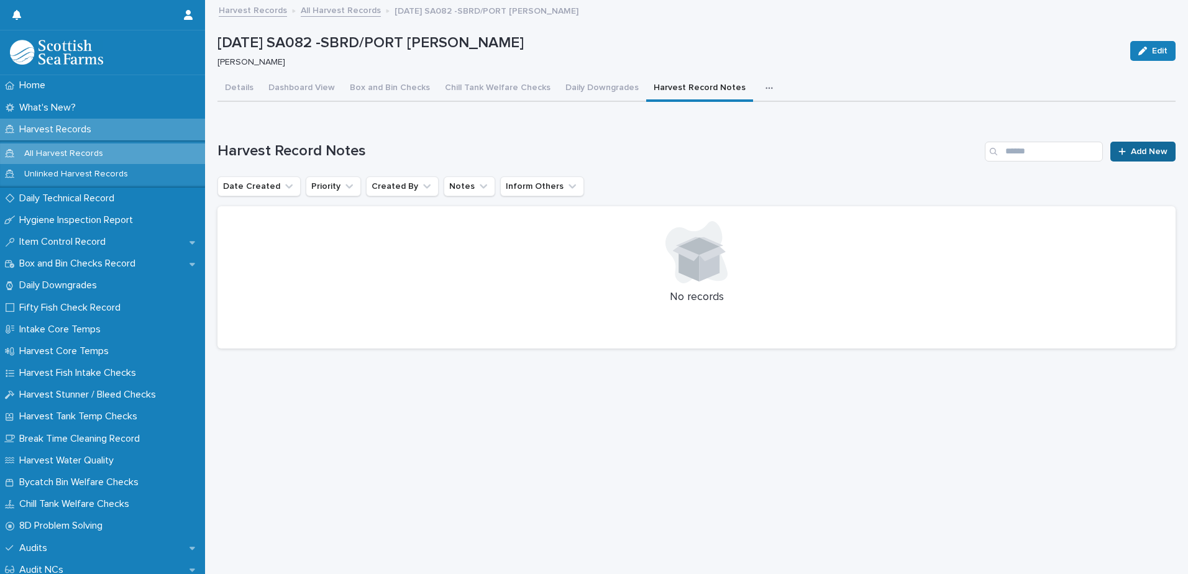
click at [1138, 147] on span "Add New" at bounding box center [1149, 151] width 37 height 9
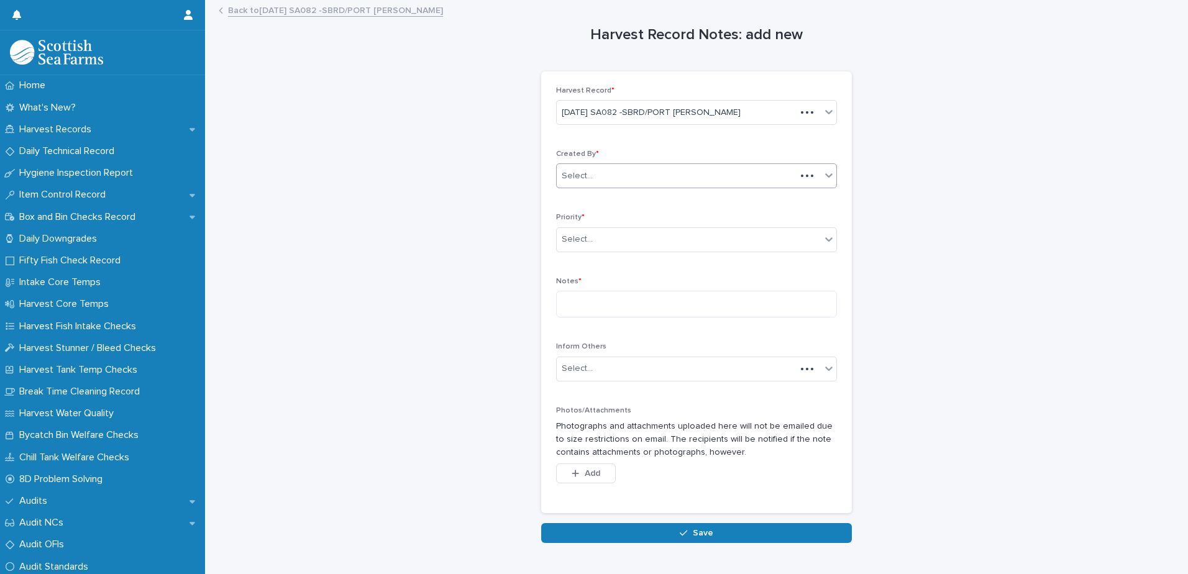
click at [601, 178] on div "Select..." at bounding box center [676, 176] width 239 height 21
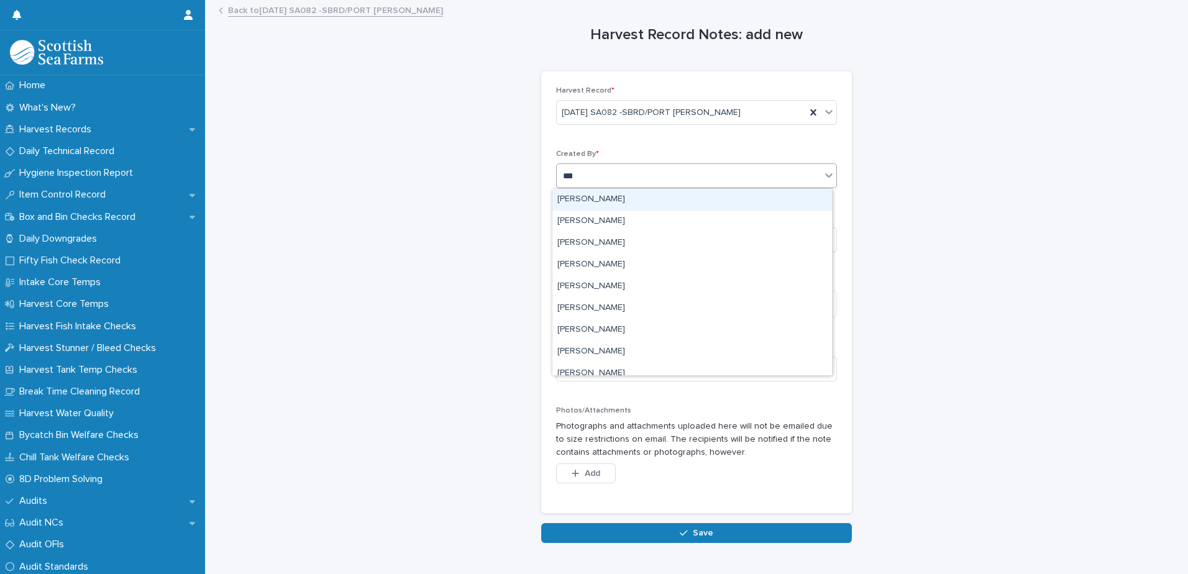
type input "*****"
click at [593, 199] on div "[PERSON_NAME]" at bounding box center [692, 200] width 280 height 22
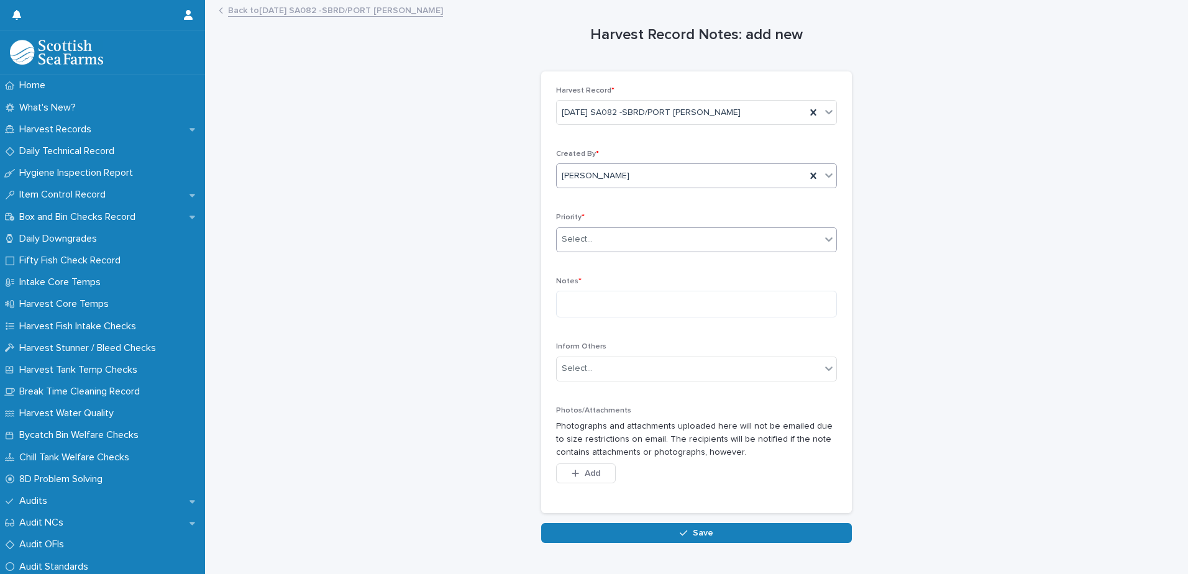
click at [590, 244] on div "Select..." at bounding box center [689, 239] width 264 height 21
click at [599, 289] on span "➡️Normal" at bounding box center [579, 285] width 44 height 14
click at [599, 305] on textarea at bounding box center [696, 304] width 281 height 27
paste textarea "****"
drag, startPoint x: 593, startPoint y: 295, endPoint x: 497, endPoint y: 299, distance: 96.4
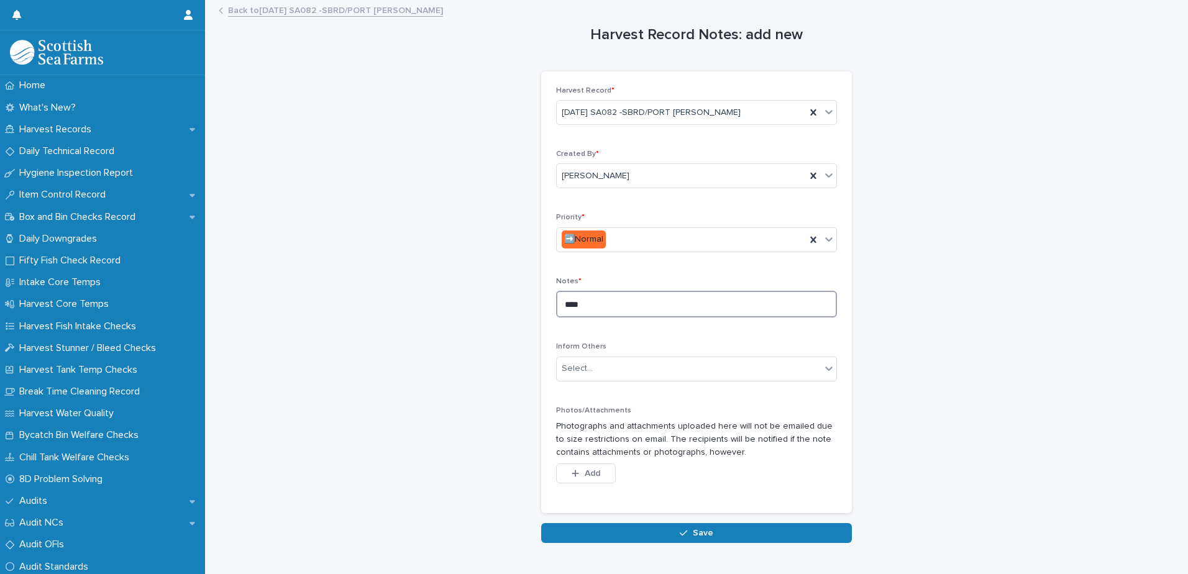
click at [503, 299] on div "Harvest Record Notes: add new Loading... Saving… Loading... Saving… Loading... …" at bounding box center [696, 272] width 958 height 542
drag, startPoint x: 653, startPoint y: 308, endPoint x: 499, endPoint y: 309, distance: 154.1
click at [499, 309] on div "**********" at bounding box center [696, 272] width 958 height 542
paste textarea "**********"
type textarea "**********"
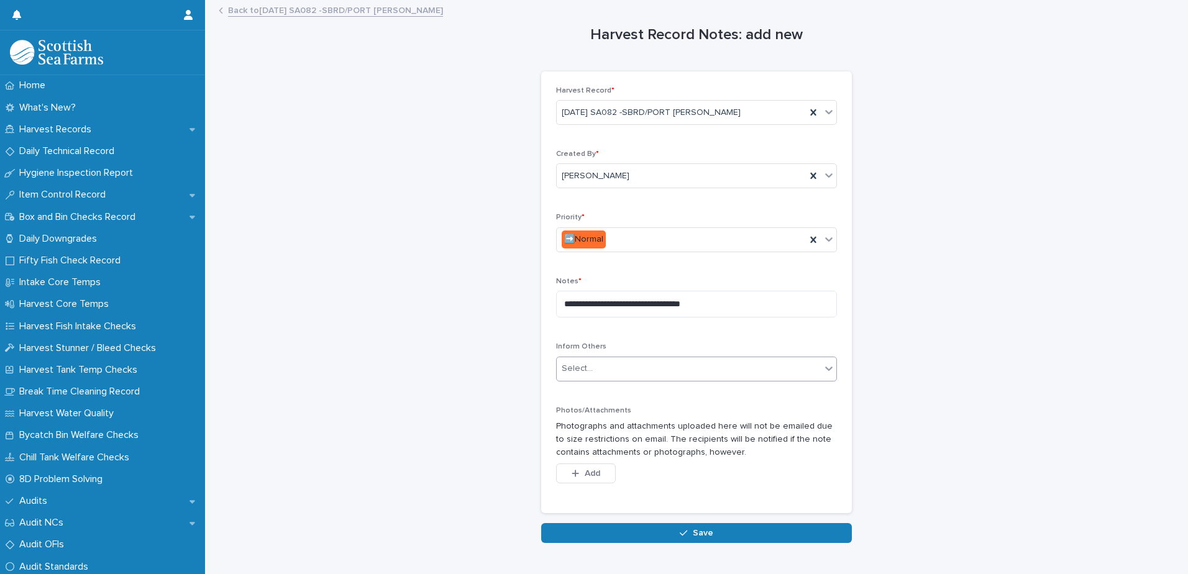
click at [594, 371] on input "text" at bounding box center [594, 368] width 1 height 11
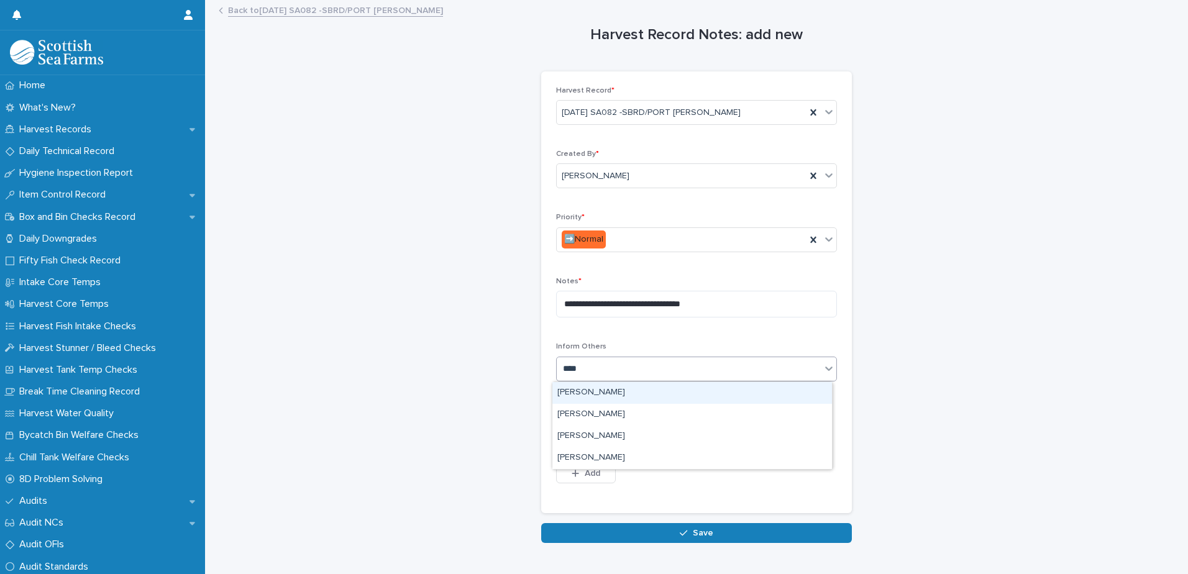
type input "*****"
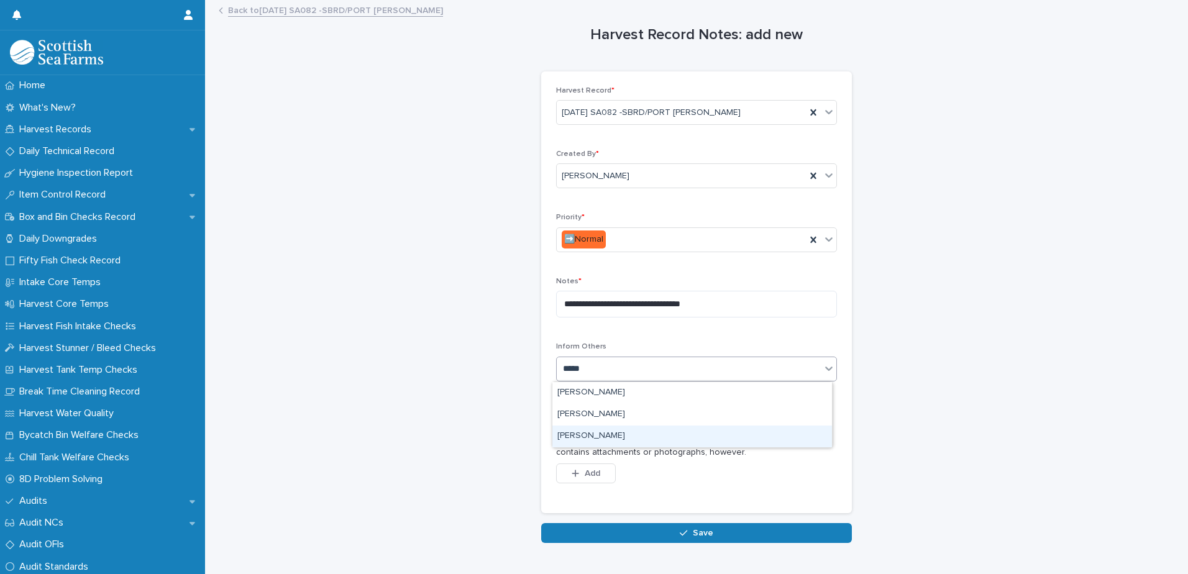
click at [603, 433] on div "Matthew Palmer" at bounding box center [692, 437] width 280 height 22
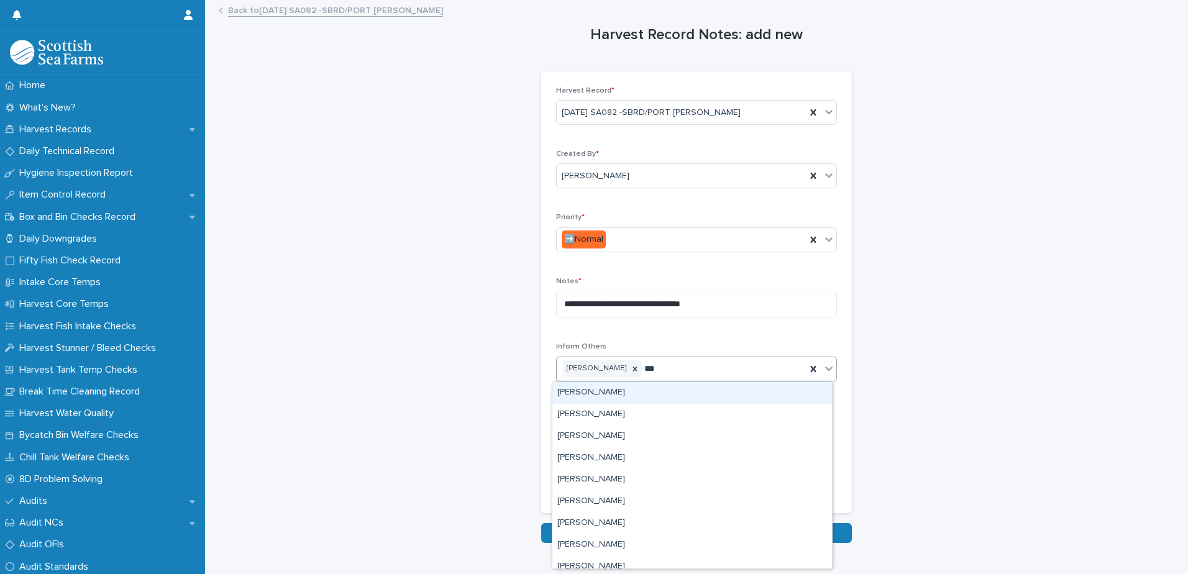
type input "****"
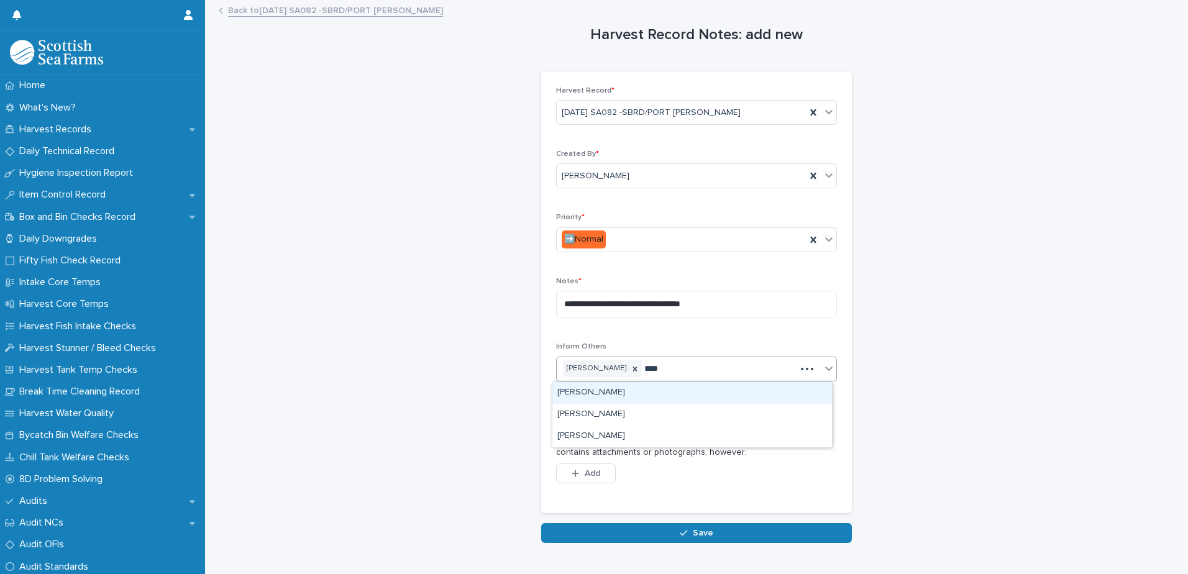
click at [614, 391] on div "[PERSON_NAME]" at bounding box center [692, 393] width 280 height 22
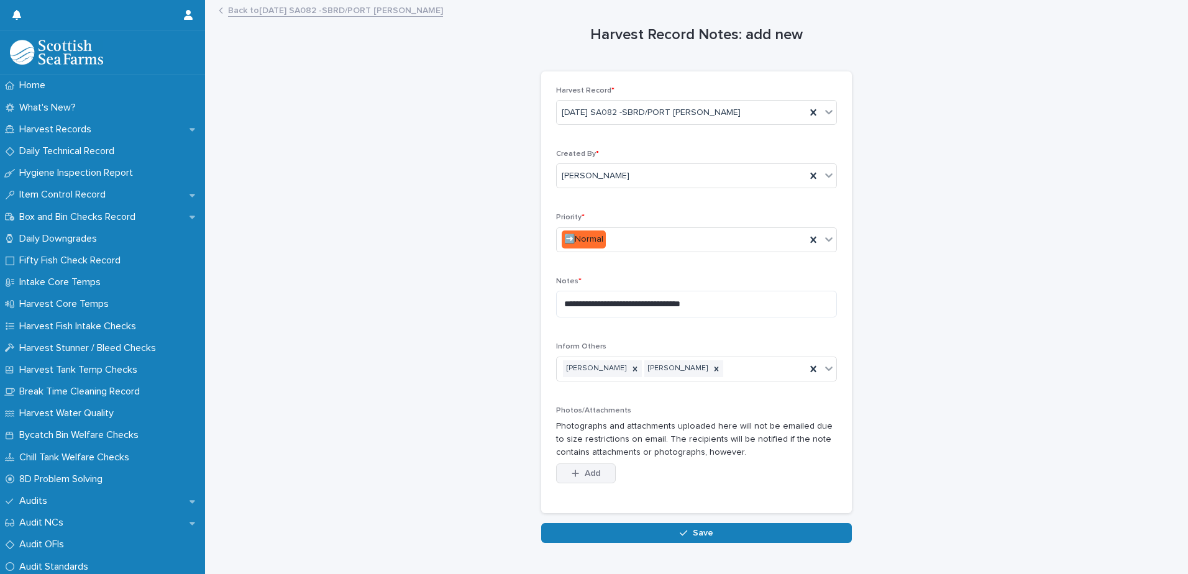
click at [586, 465] on button "Add" at bounding box center [586, 473] width 60 height 20
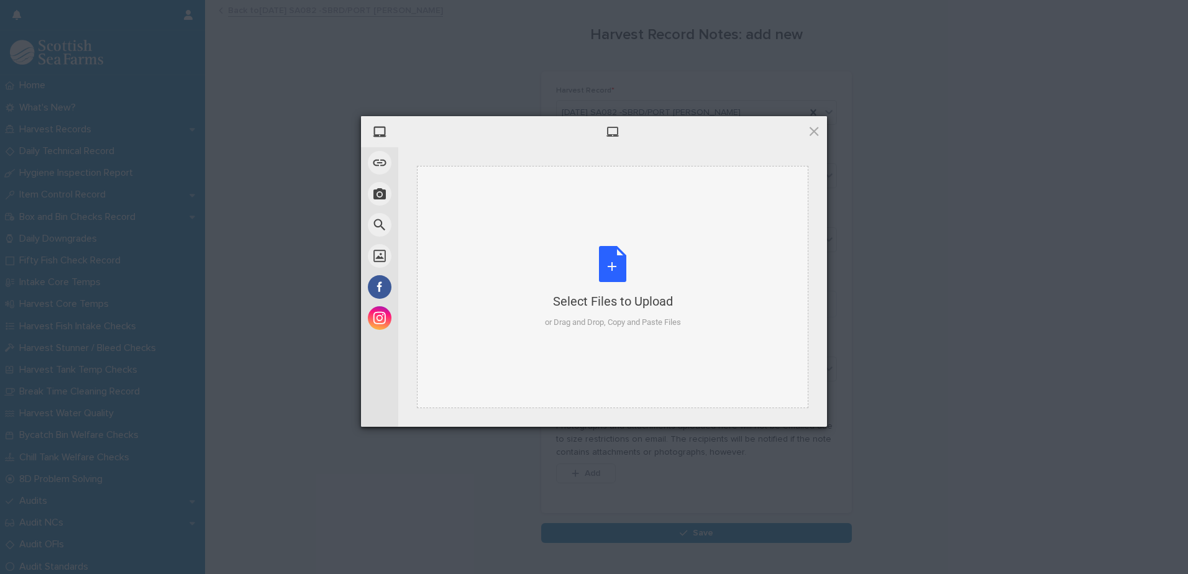
click at [629, 265] on div "Select Files to Upload or Drag and Drop, Copy and Paste Files" at bounding box center [613, 287] width 136 height 83
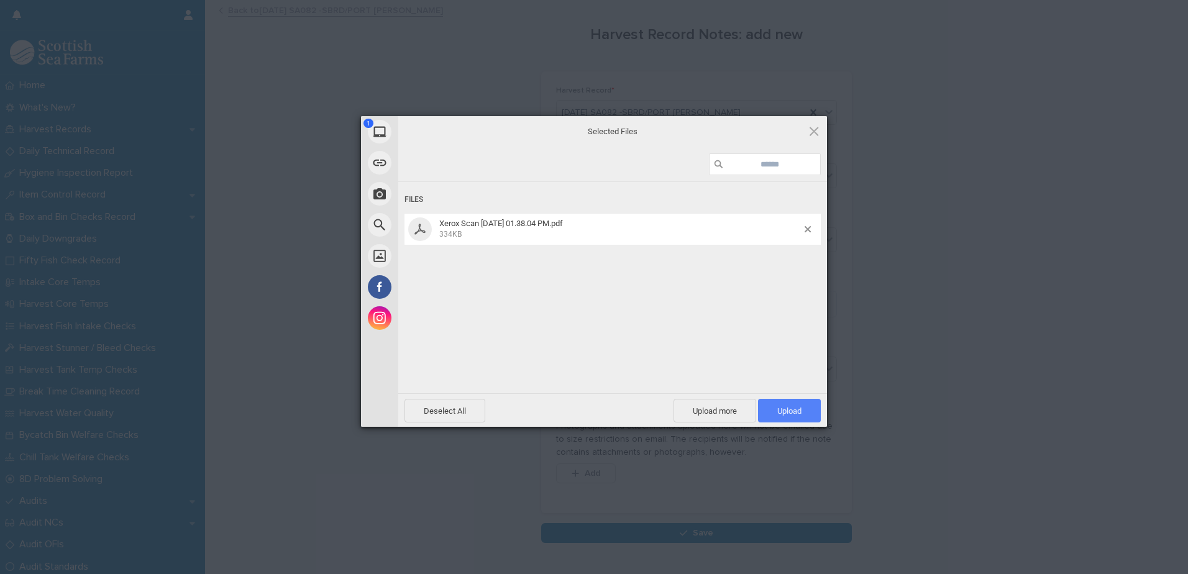
click at [805, 414] on span "Upload 1" at bounding box center [789, 411] width 63 height 24
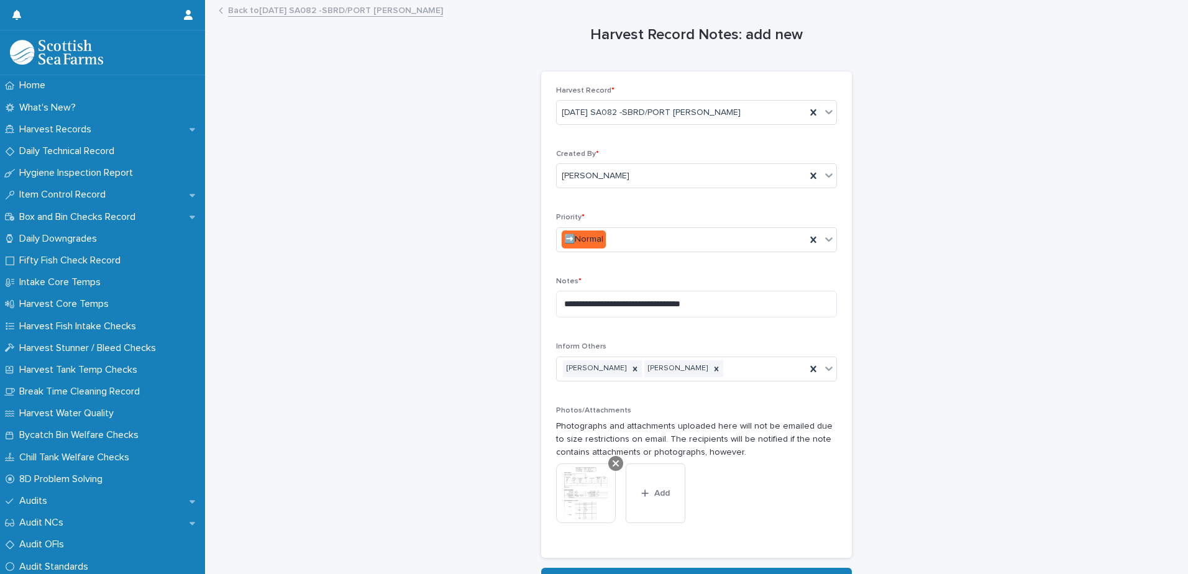
click at [616, 462] on div at bounding box center [615, 463] width 15 height 15
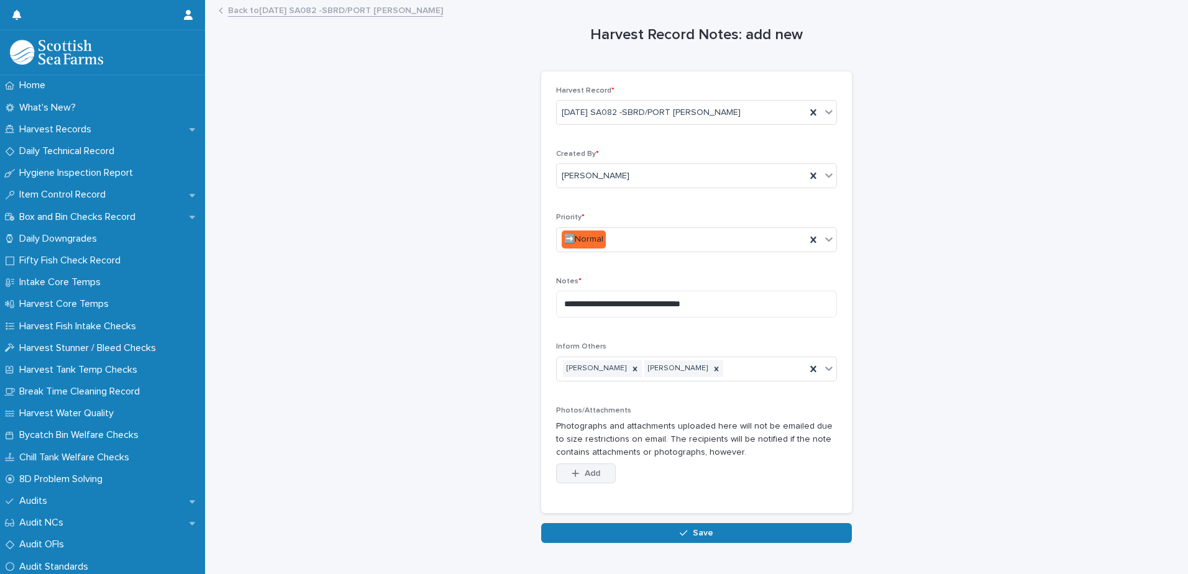
click at [589, 476] on span "Add" at bounding box center [593, 473] width 16 height 9
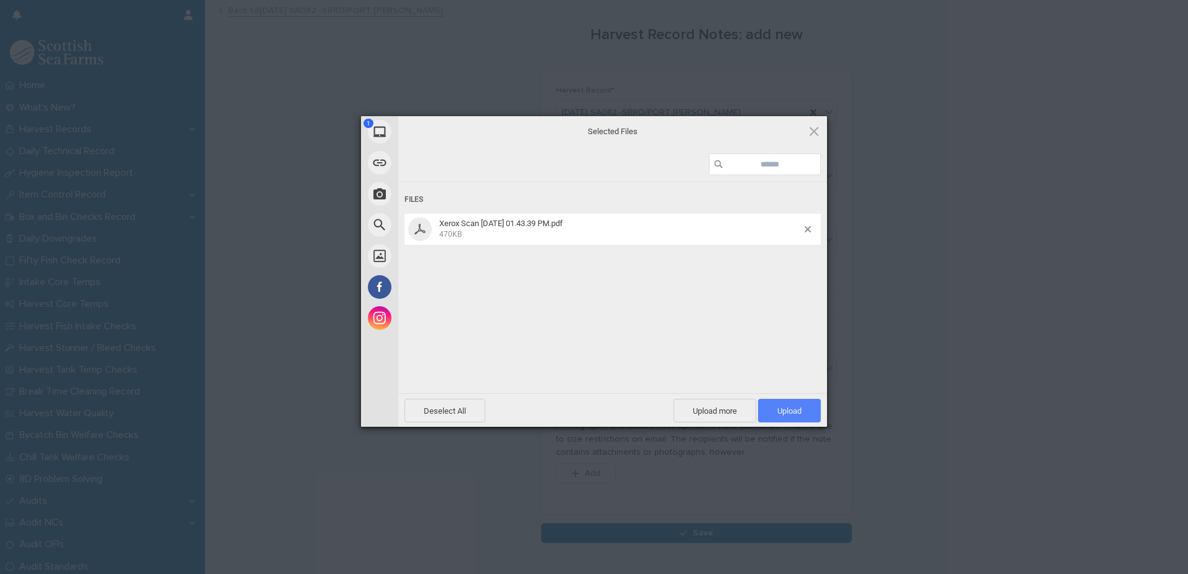
click at [780, 410] on span "Upload 1" at bounding box center [789, 410] width 24 height 9
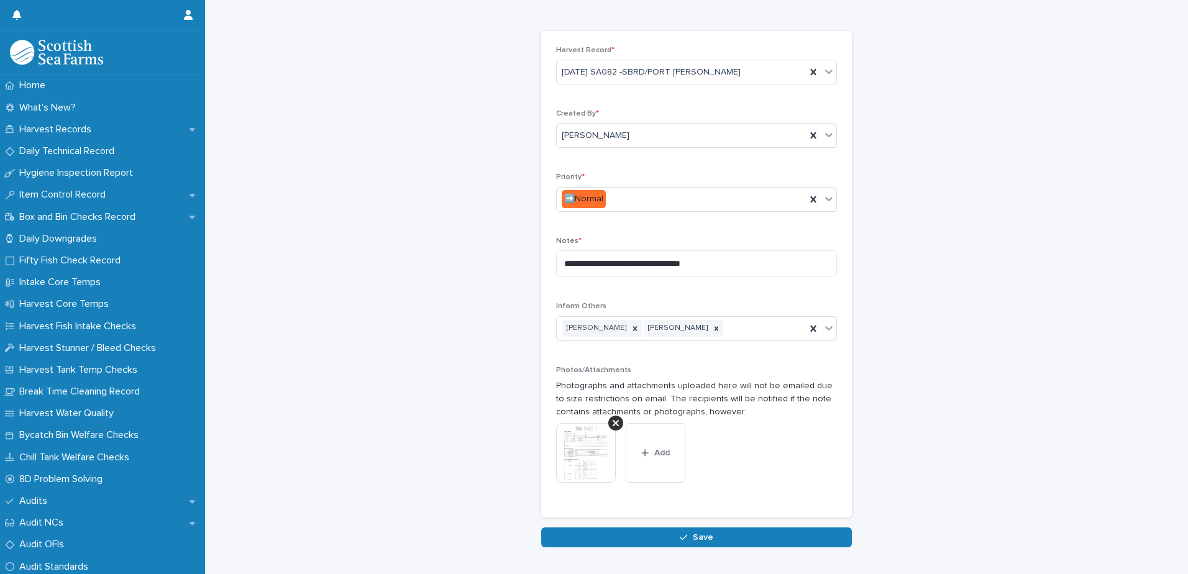
scroll to position [85, 0]
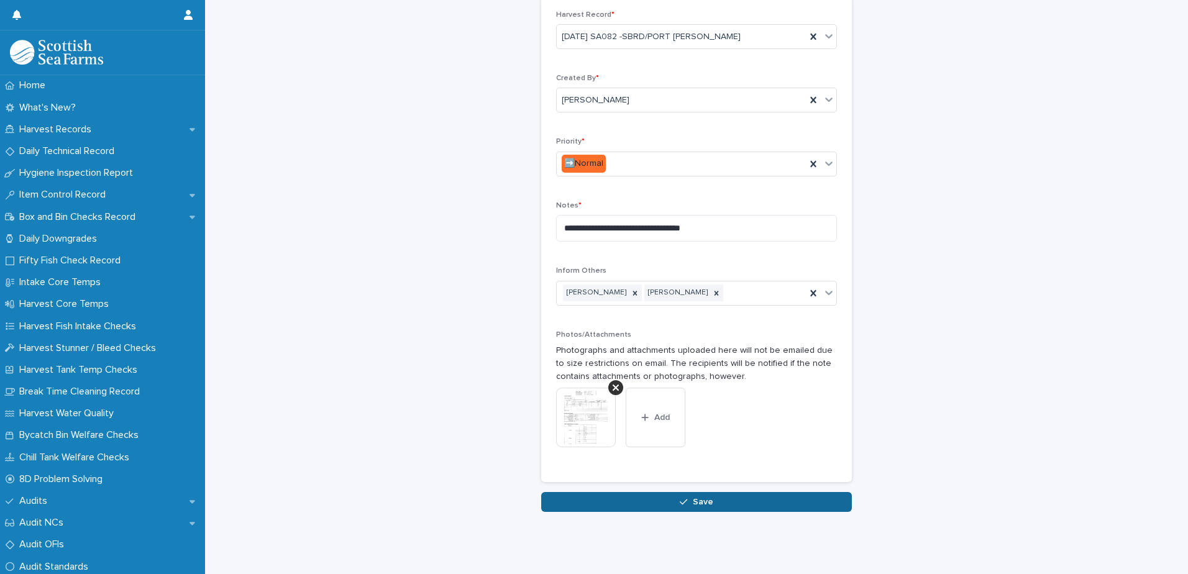
click at [693, 498] on span "Save" at bounding box center [703, 502] width 21 height 9
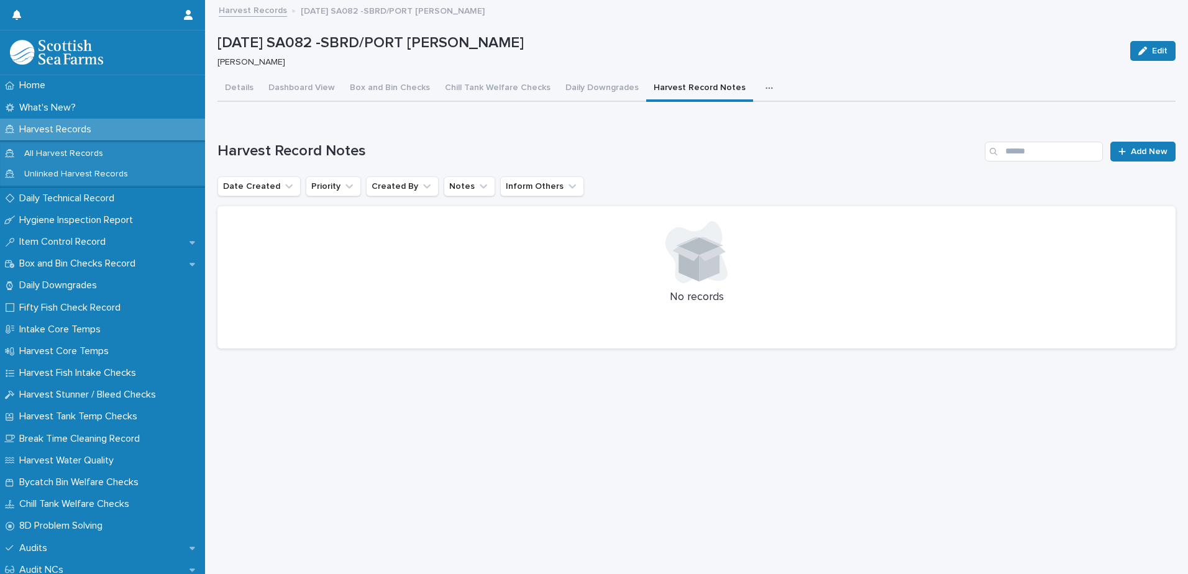
scroll to position [9, 0]
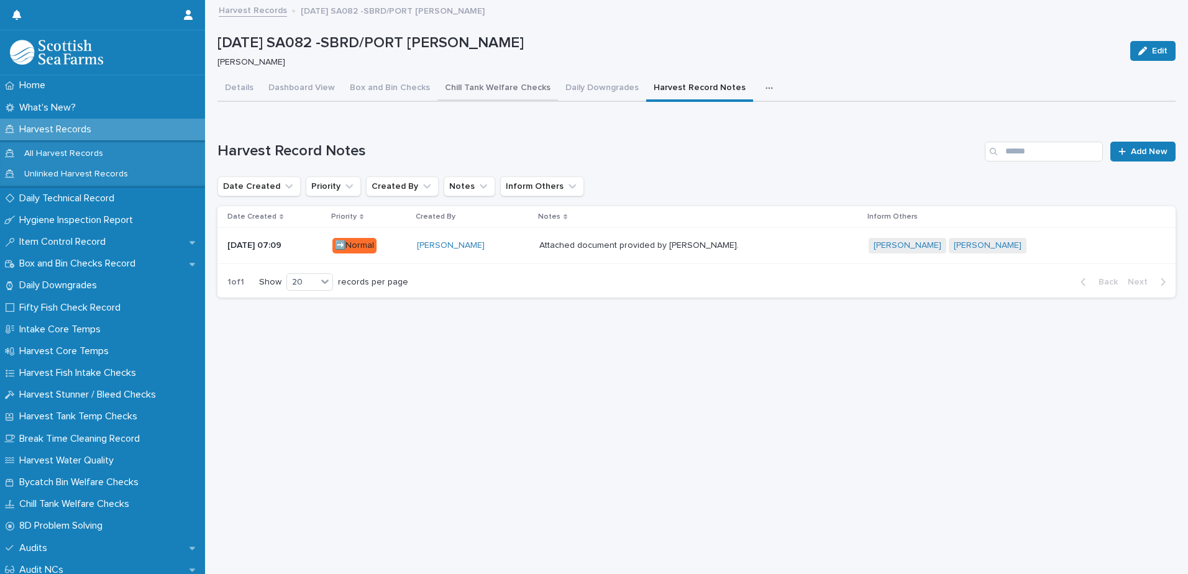
click at [527, 81] on button "Chill Tank Welfare Checks" at bounding box center [497, 89] width 121 height 26
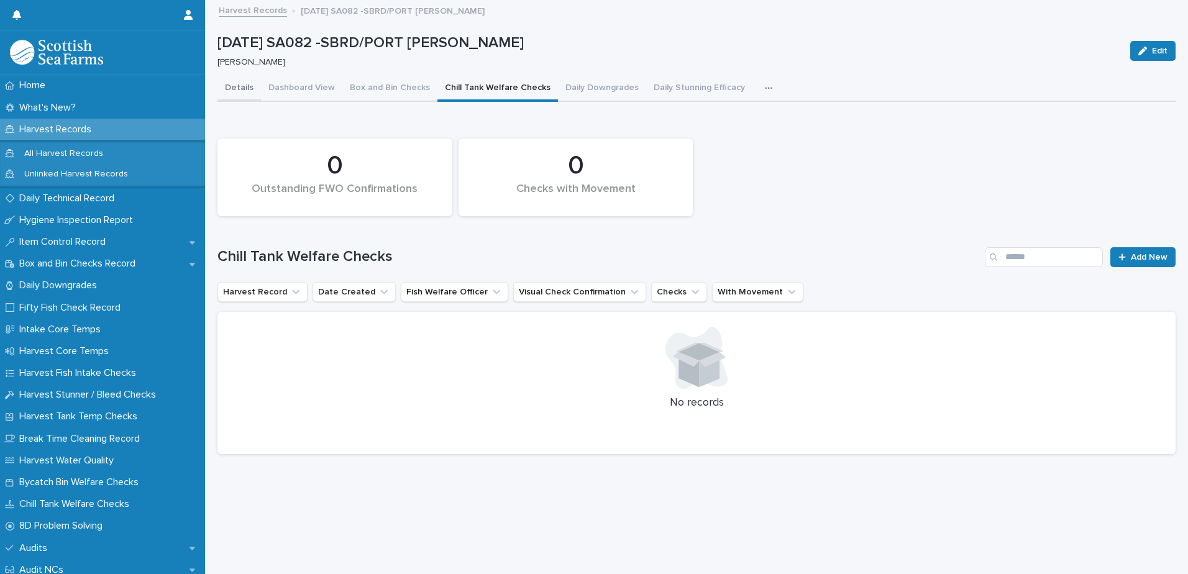
click at [242, 84] on button "Details" at bounding box center [238, 89] width 43 height 26
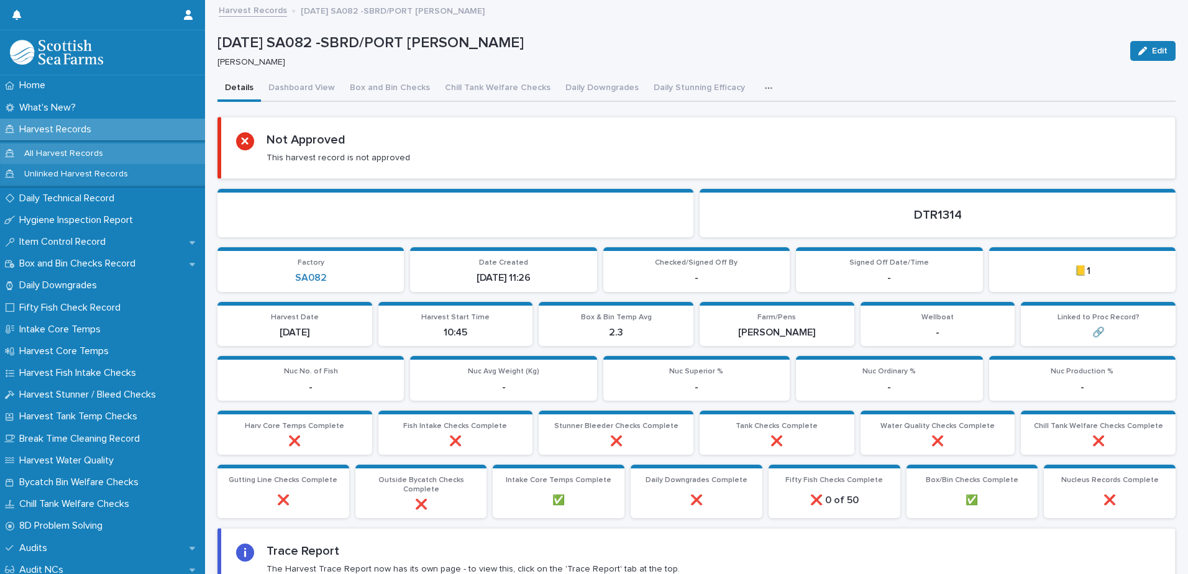
click at [67, 157] on p "All Harvest Records" at bounding box center [63, 153] width 99 height 11
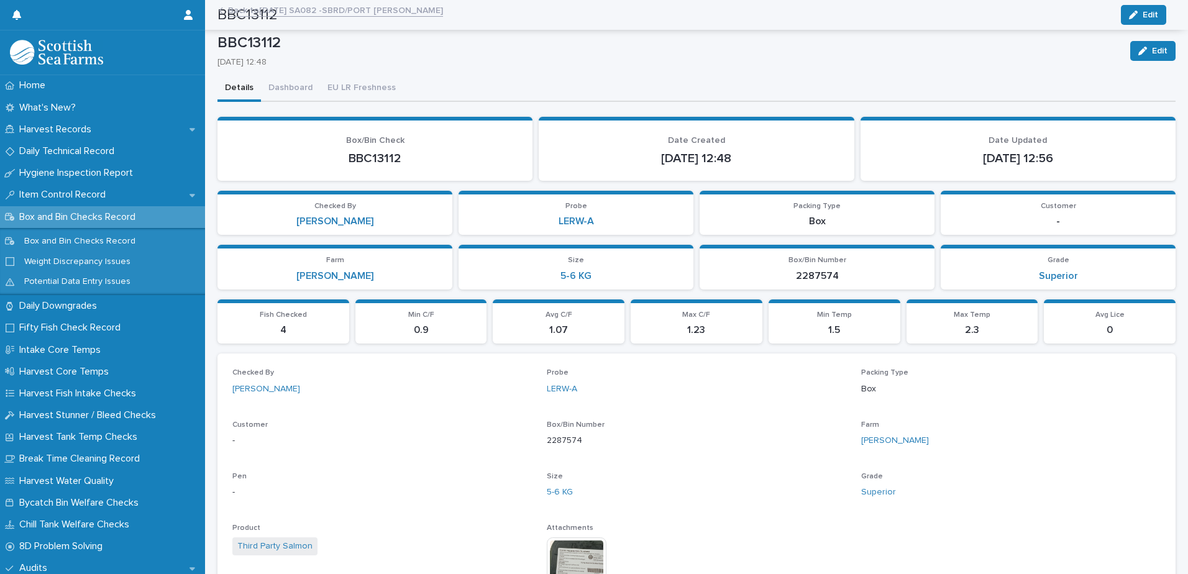
click at [70, 125] on p "Harvest Records" at bounding box center [57, 130] width 87 height 12
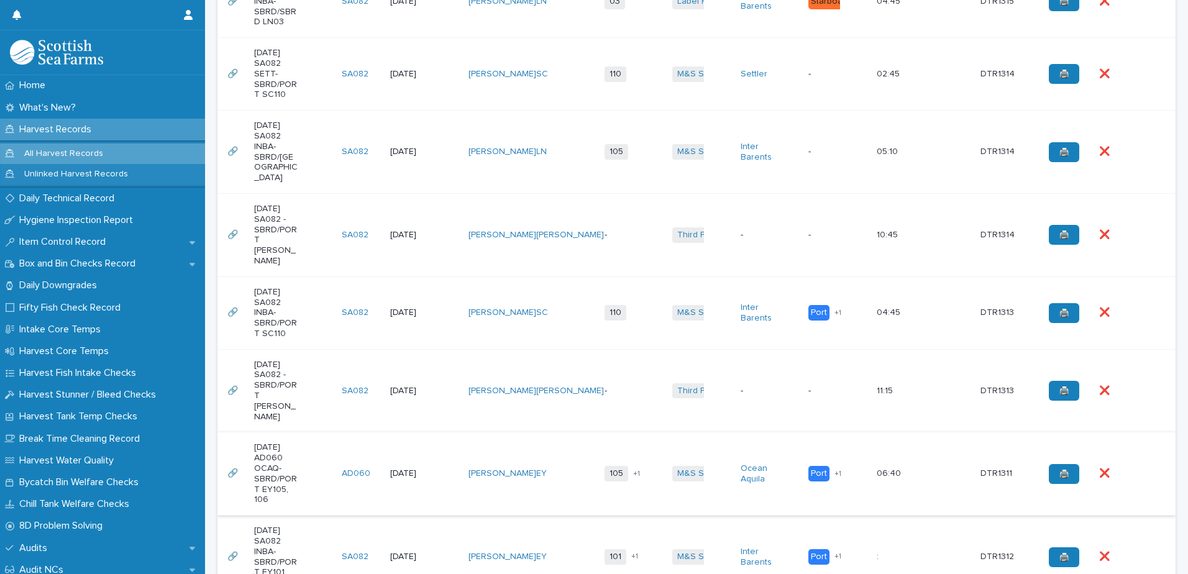
scroll to position [568, 0]
click at [311, 365] on div "19-08-2025 SA082 -SBRD/PORT COOKE" at bounding box center [293, 390] width 78 height 73
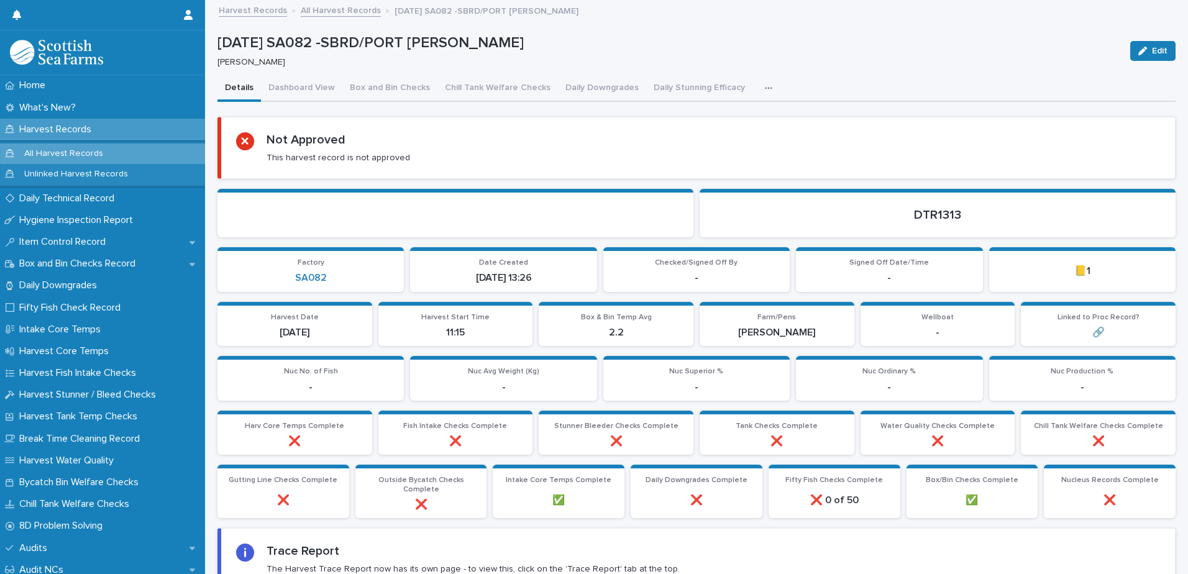
click at [765, 86] on icon "button" at bounding box center [768, 88] width 7 height 9
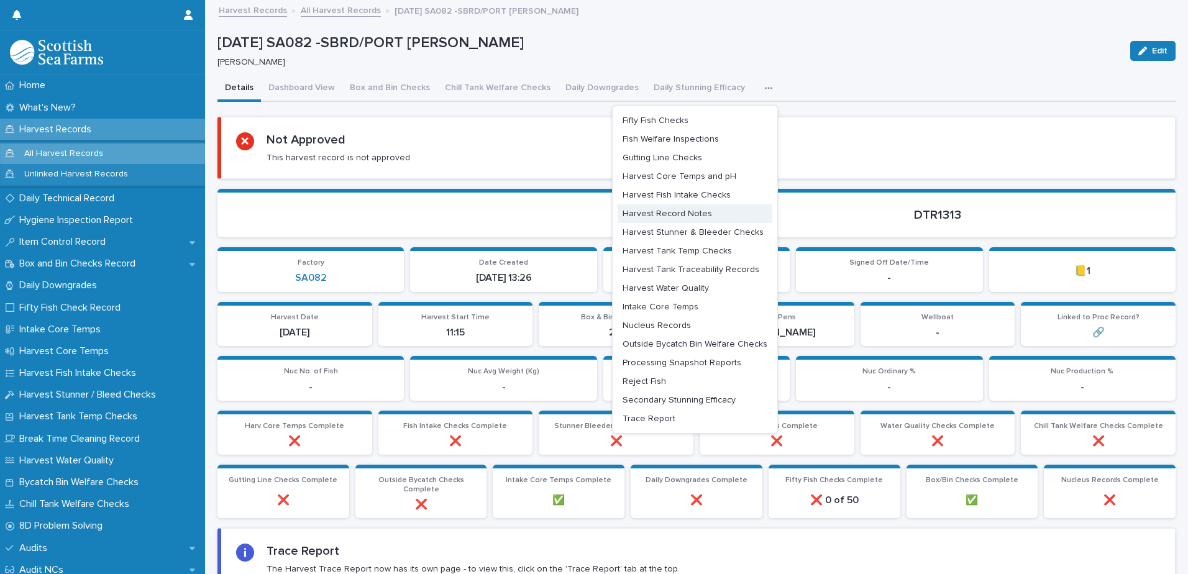
click at [662, 211] on span "Harvest Record Notes" at bounding box center [666, 213] width 89 height 9
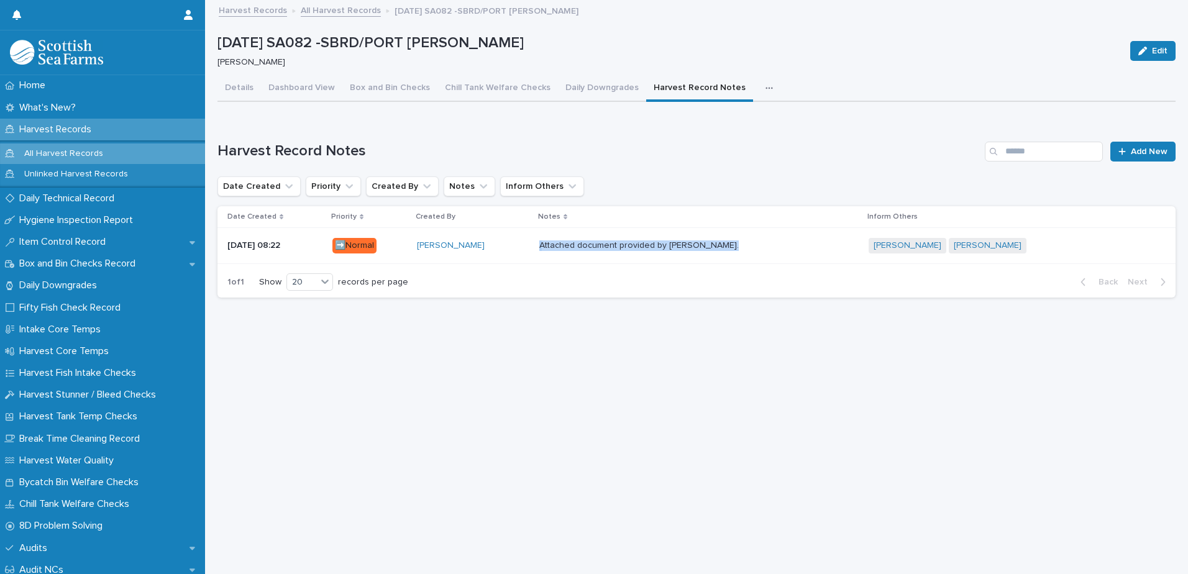
drag, startPoint x: 741, startPoint y: 242, endPoint x: 580, endPoint y: 245, distance: 161.6
click at [580, 245] on div "Attached document provided by Cooke. Attached document provided by Cooke." at bounding box center [698, 245] width 319 height 11
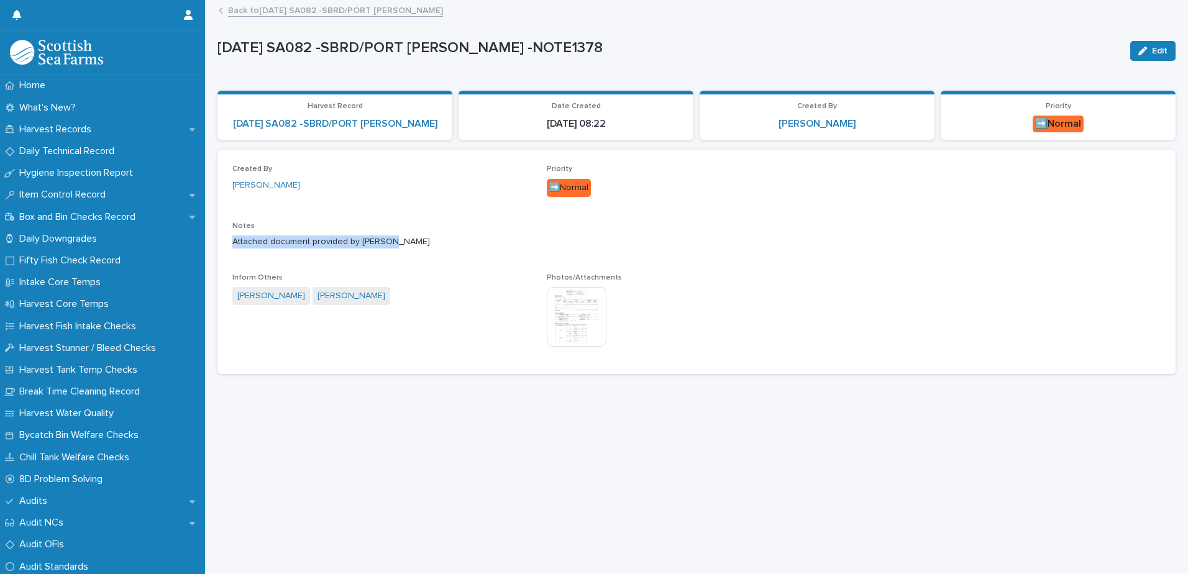
drag, startPoint x: 391, startPoint y: 240, endPoint x: 213, endPoint y: 237, distance: 178.3
click at [213, 237] on div "Loading... Saving… Loading... Saving… 19-08-2025 SA082 -SBRD/PORT COOKE -NOTE13…" at bounding box center [696, 272] width 970 height 542
copy p "Attached document provided by Cooke."
drag, startPoint x: 780, startPoint y: 229, endPoint x: 774, endPoint y: 199, distance: 30.3
click at [780, 228] on p "Notes" at bounding box center [696, 226] width 928 height 9
